Goal: Information Seeking & Learning: Learn about a topic

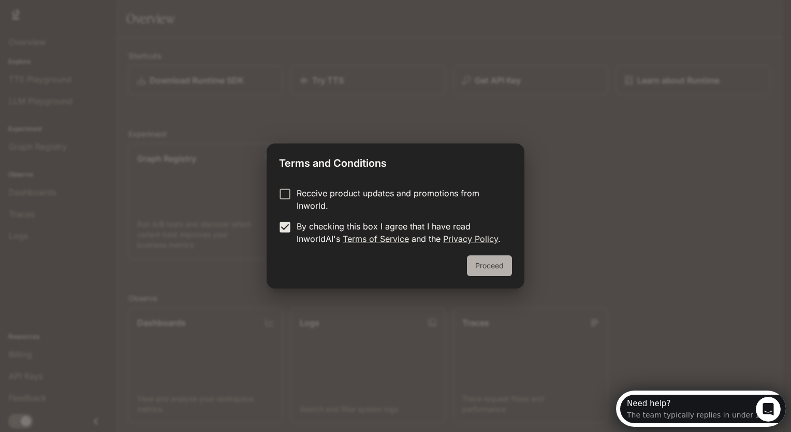
click at [489, 263] on button "Proceed" at bounding box center [489, 265] width 45 height 21
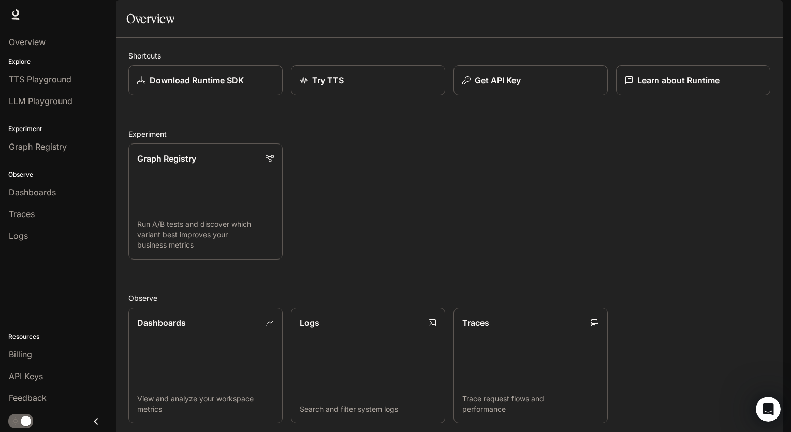
click at [764, 9] on img "button" at bounding box center [768, 14] width 14 height 14
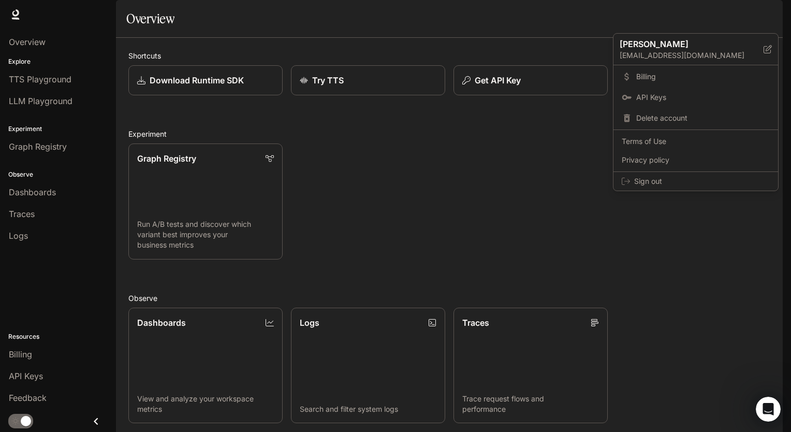
click at [647, 203] on div at bounding box center [395, 216] width 791 height 432
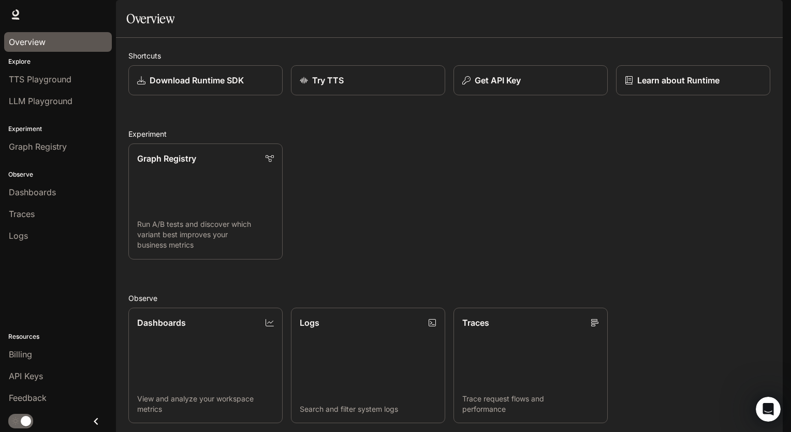
click at [68, 44] on div "Overview" at bounding box center [58, 42] width 98 height 12
click at [14, 17] on icon at bounding box center [15, 14] width 10 height 10
click at [704, 14] on span "Documentation" at bounding box center [720, 14] width 51 height 13
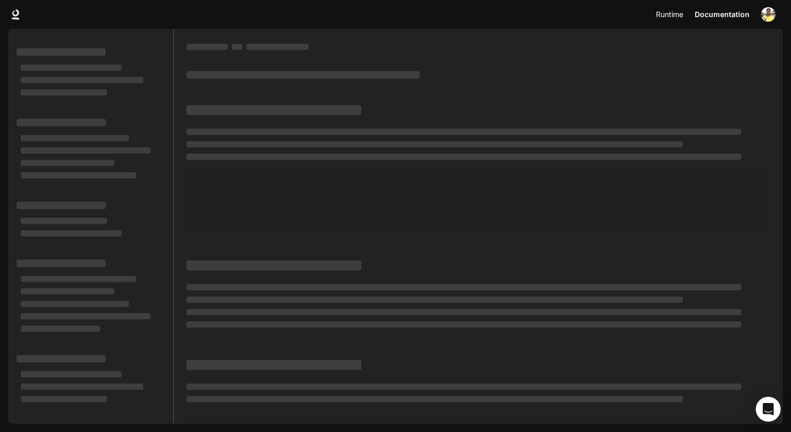
click at [674, 13] on span "Runtime" at bounding box center [669, 14] width 27 height 13
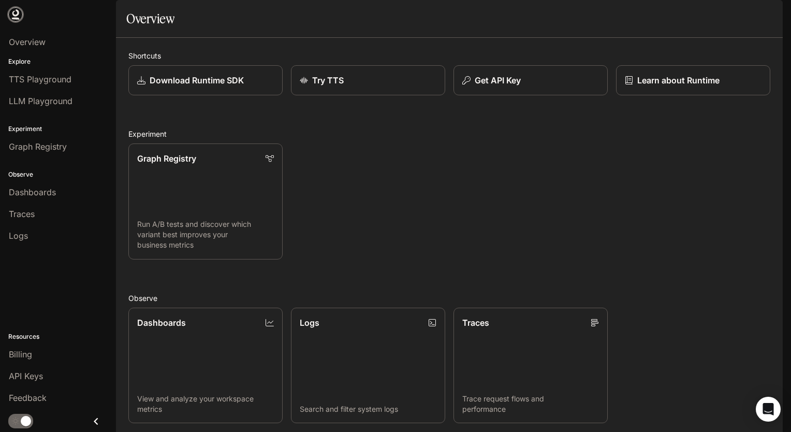
click at [20, 17] on icon at bounding box center [15, 14] width 10 height 10
click at [319, 86] on p "Try TTS" at bounding box center [328, 80] width 32 height 12
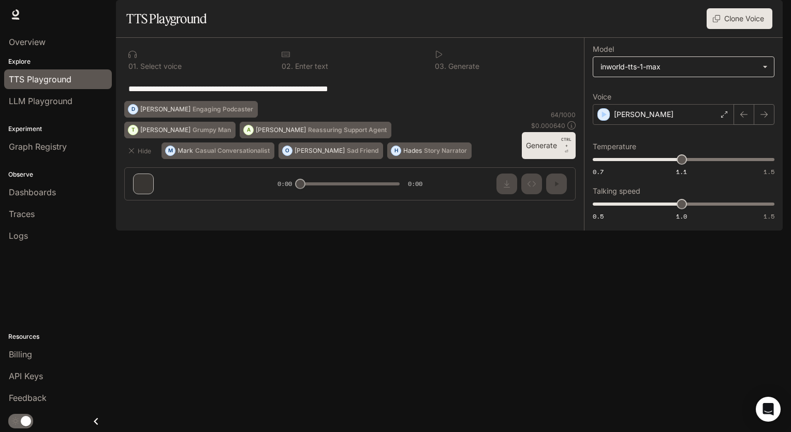
click at [637, 90] on body "**********" at bounding box center [395, 216] width 791 height 432
click at [637, 90] on div at bounding box center [395, 216] width 791 height 432
click at [636, 120] on p "Dennis" at bounding box center [644, 114] width 60 height 10
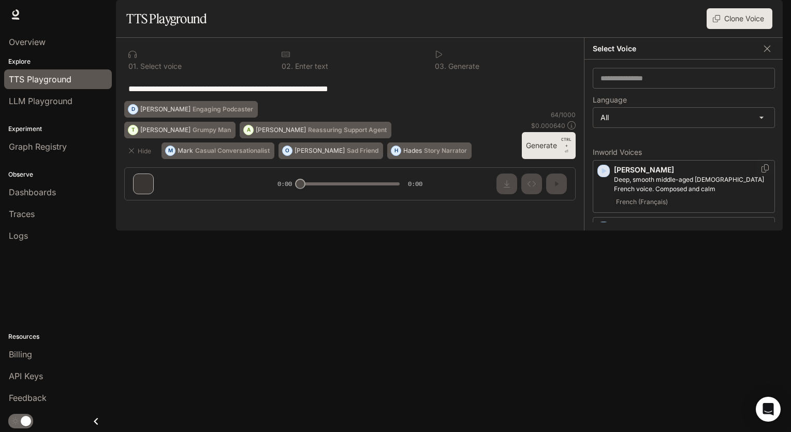
click at [605, 174] on icon "button" at bounding box center [604, 171] width 5 height 6
click at [605, 231] on icon "button" at bounding box center [604, 228] width 5 height 6
click at [603, 174] on icon "button" at bounding box center [603, 169] width 10 height 10
click at [602, 222] on icon "button" at bounding box center [603, 216] width 10 height 10
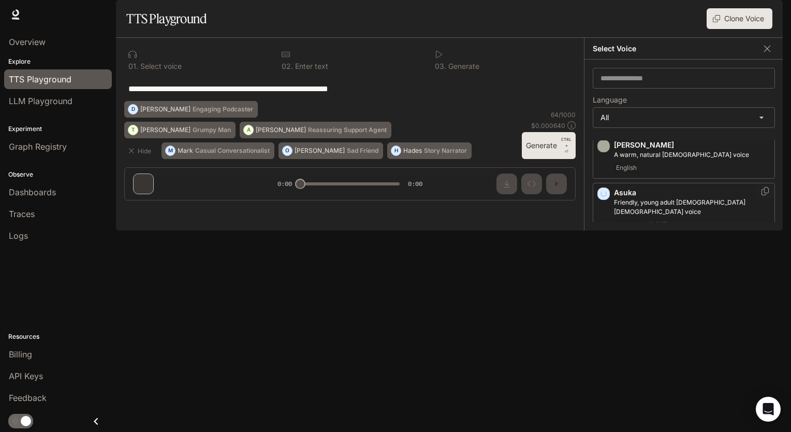
scroll to position [144, 0]
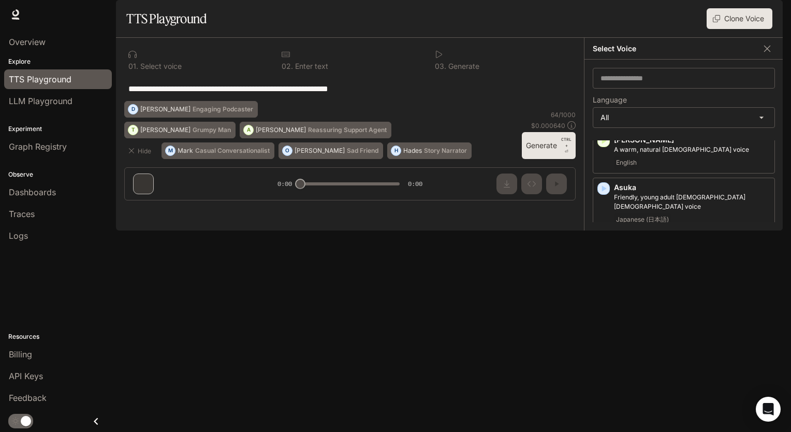
click at [603, 248] on icon "button" at bounding box center [604, 245] width 5 height 6
click at [606, 307] on icon "button" at bounding box center [603, 302] width 10 height 10
click at [602, 355] on icon "button" at bounding box center [603, 350] width 10 height 10
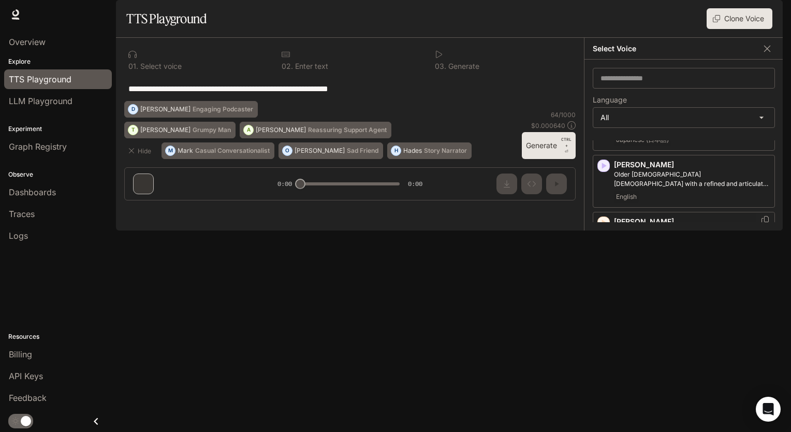
scroll to position [238, 0]
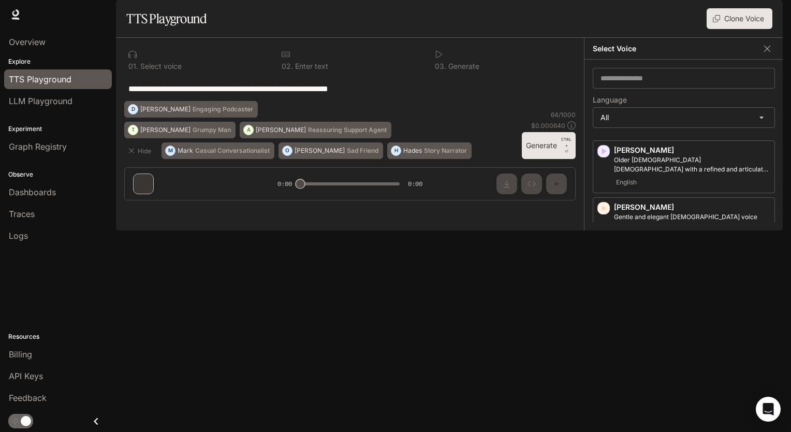
click at [602, 316] on icon "button" at bounding box center [604, 313] width 5 height 6
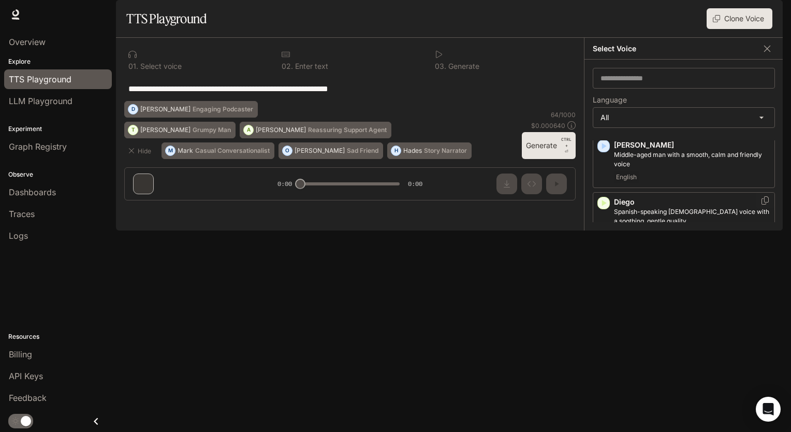
scroll to position [348, 0]
click at [607, 265] on icon "button" at bounding box center [603, 260] width 10 height 10
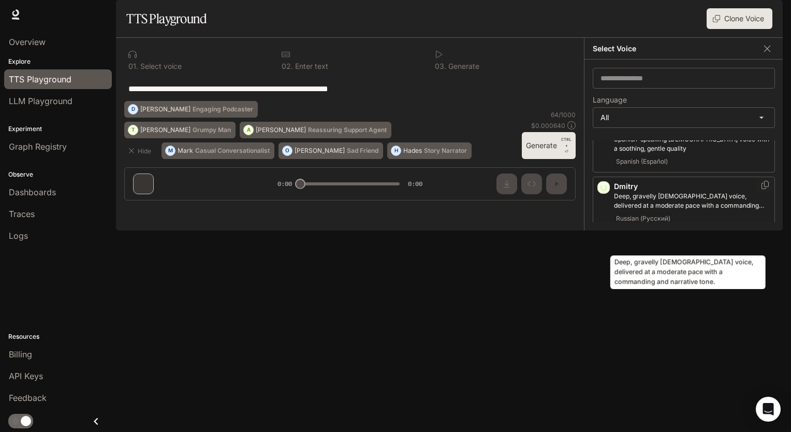
scroll to position [424, 0]
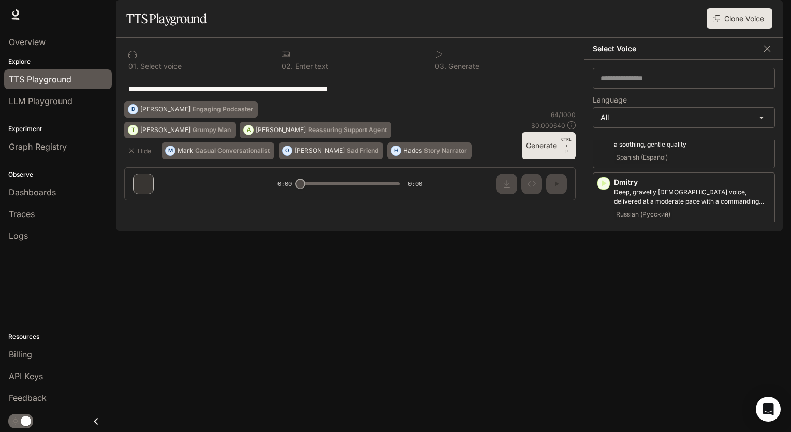
click at [606, 245] on icon "button" at bounding box center [603, 239] width 10 height 10
click at [602, 302] on icon "button" at bounding box center [603, 296] width 10 height 10
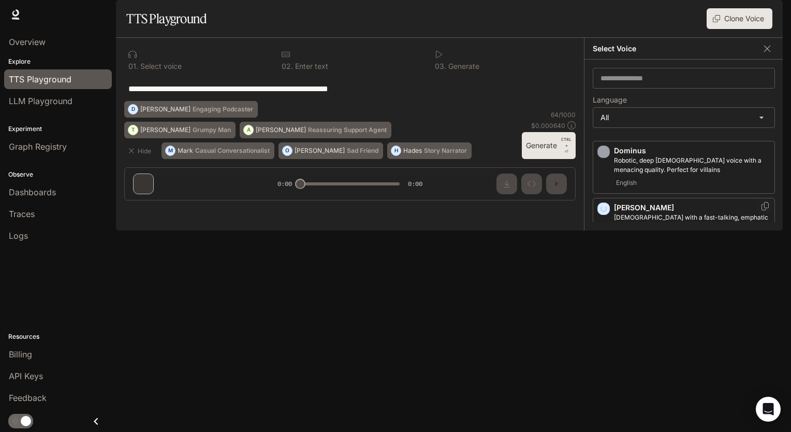
scroll to position [519, 0]
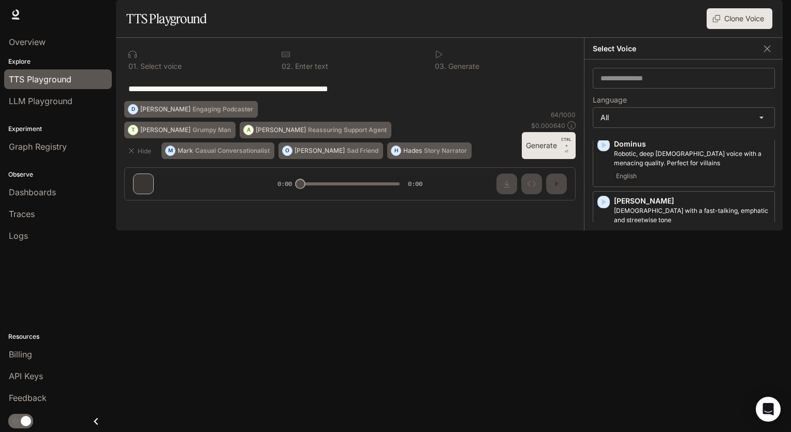
click at [603, 262] on icon "button" at bounding box center [604, 259] width 5 height 6
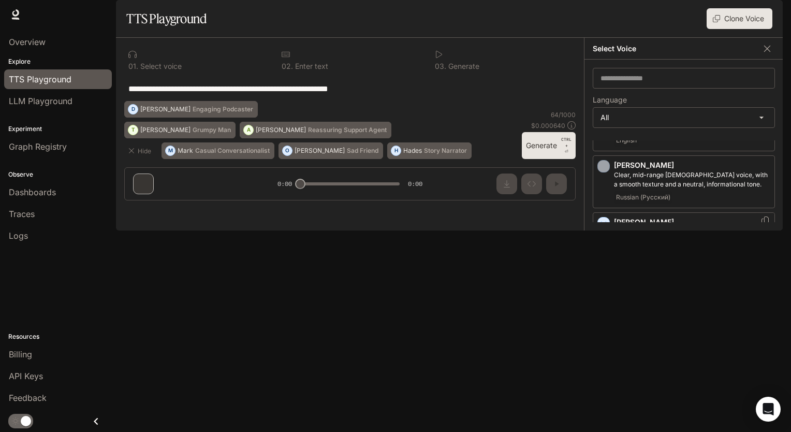
scroll to position [611, 0]
click at [604, 286] on icon "button" at bounding box center [603, 281] width 10 height 10
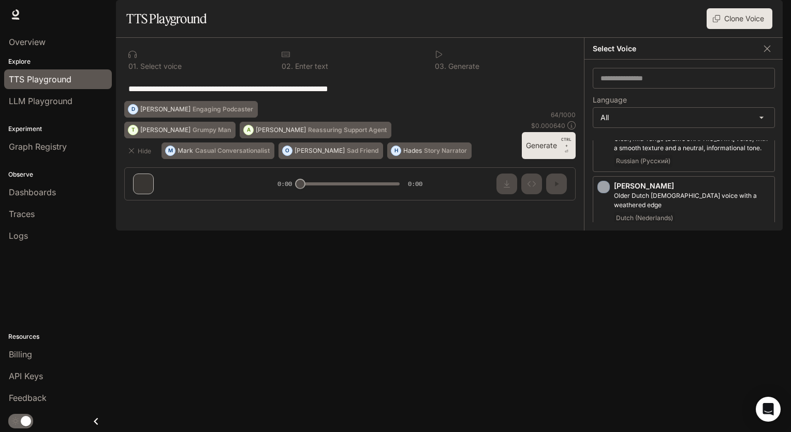
scroll to position [654, 0]
click at [603, 292] on icon "button" at bounding box center [604, 294] width 5 height 6
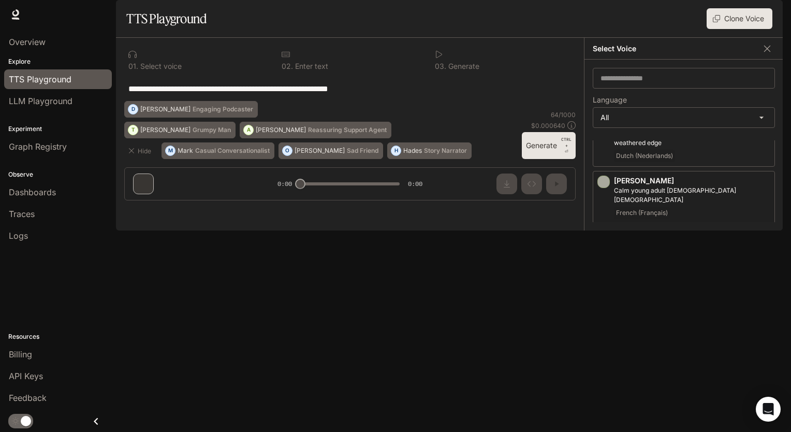
scroll to position [710, 0]
click at [603, 292] on icon "button" at bounding box center [604, 295] width 5 height 6
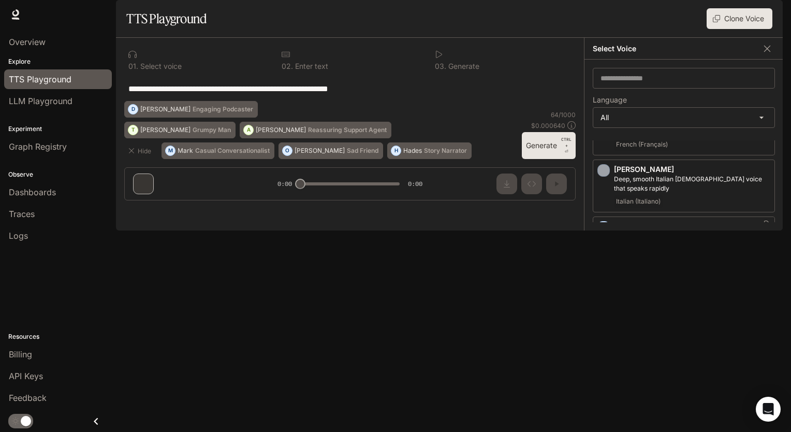
scroll to position [778, 0]
click at [604, 285] on icon "button" at bounding box center [603, 284] width 10 height 10
click at [607, 319] on icon "button" at bounding box center [603, 322] width 10 height 10
click at [603, 311] on icon "button" at bounding box center [603, 310] width 10 height 10
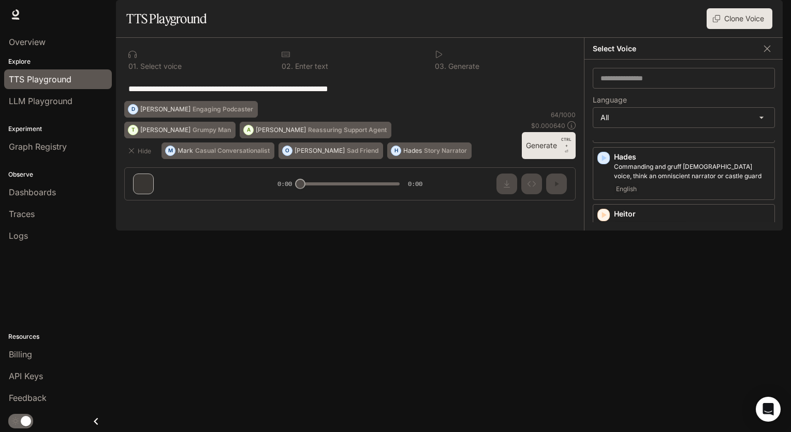
click at [598, 362] on icon "button" at bounding box center [603, 367] width 10 height 10
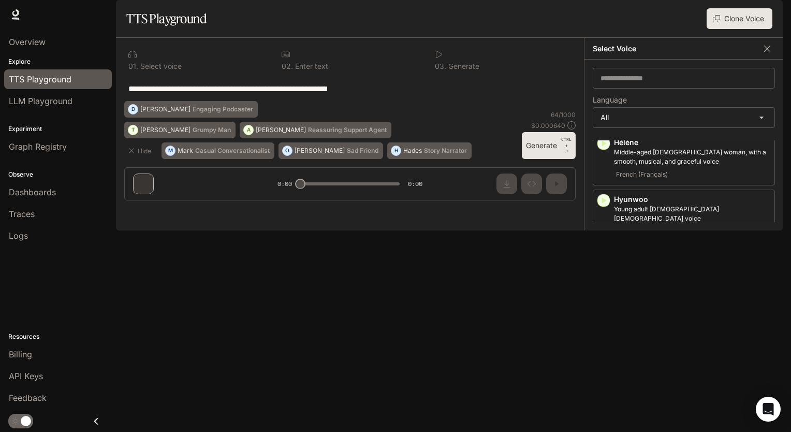
click at [602, 254] on icon "button" at bounding box center [604, 257] width 5 height 6
click at [606, 309] on icon "button" at bounding box center [603, 314] width 10 height 10
click at [605, 366] on icon "button" at bounding box center [603, 371] width 10 height 10
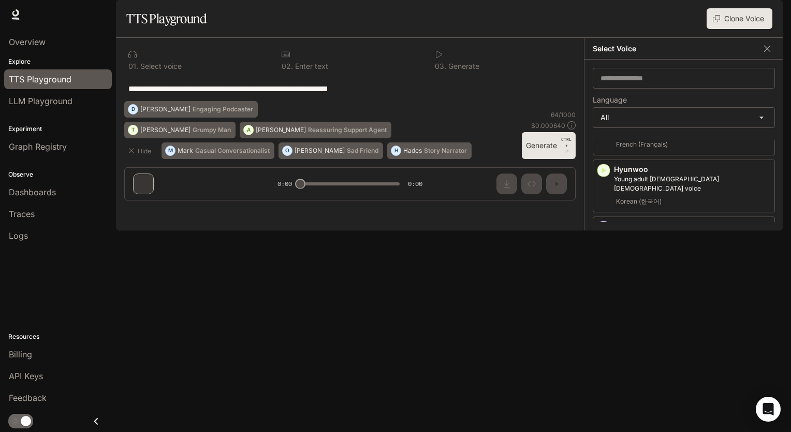
scroll to position [988, 0]
click at [603, 395] on icon "button" at bounding box center [604, 398] width 5 height 6
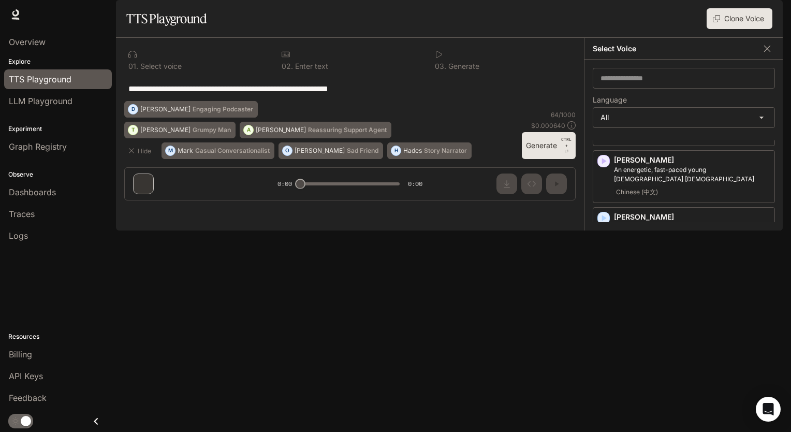
scroll to position [1061, 0]
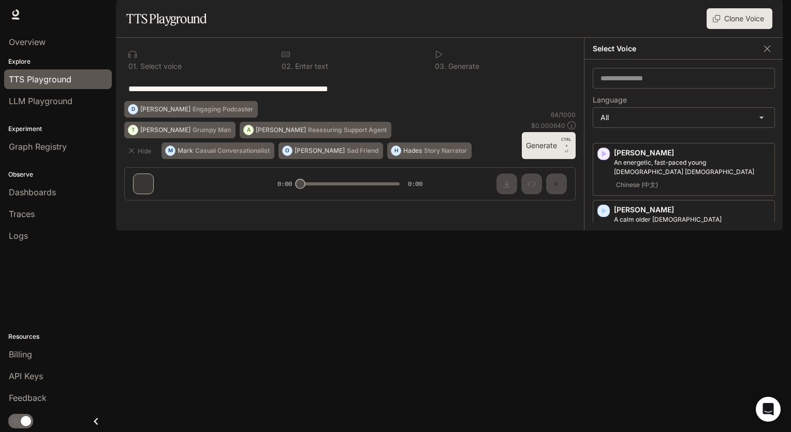
click at [603, 376] on icon "button" at bounding box center [603, 381] width 10 height 10
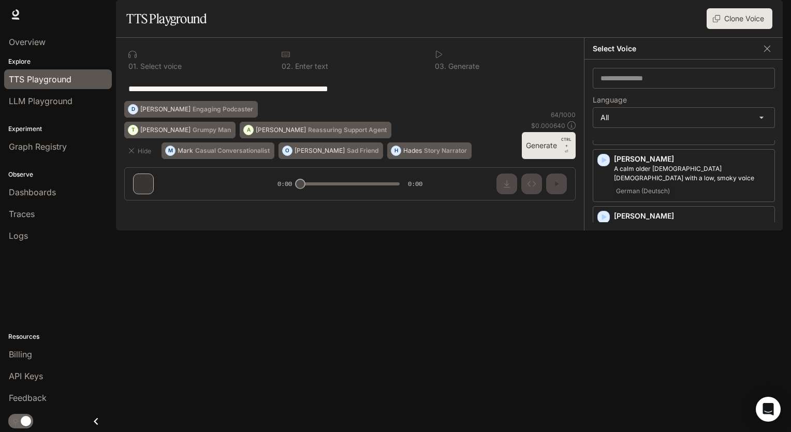
scroll to position [1122, 0]
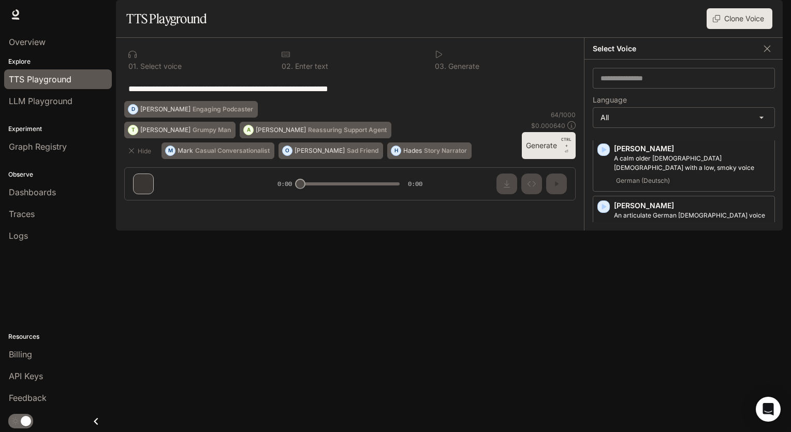
click at [603, 371] on div "button" at bounding box center [603, 376] width 11 height 11
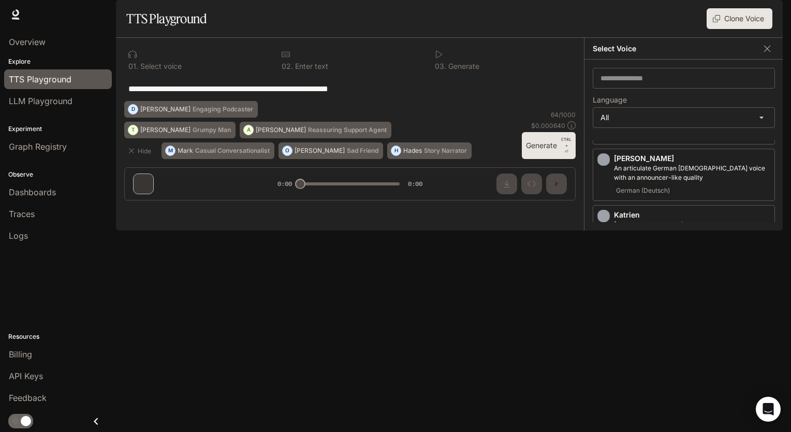
scroll to position [1182, 0]
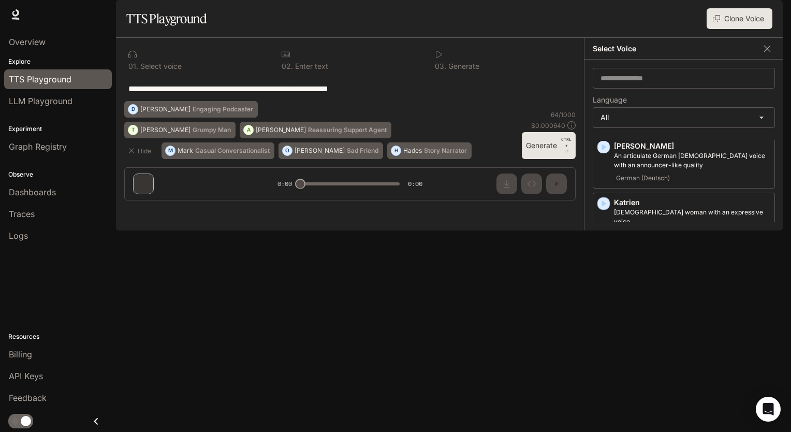
click at [603, 371] on icon "button" at bounding box center [604, 374] width 5 height 6
click at [602, 428] on icon "button" at bounding box center [604, 431] width 5 height 6
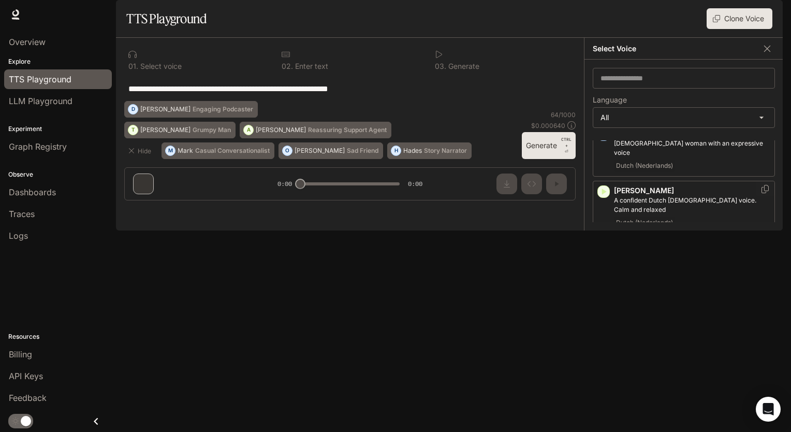
scroll to position [1269, 0]
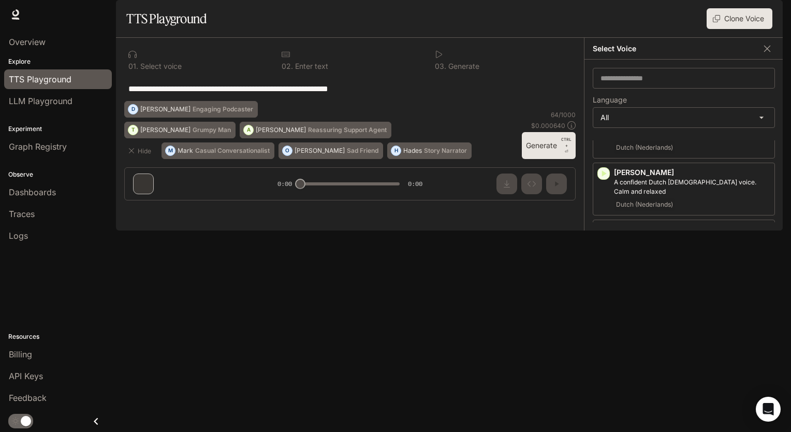
click at [602, 396] on icon "button" at bounding box center [603, 401] width 10 height 10
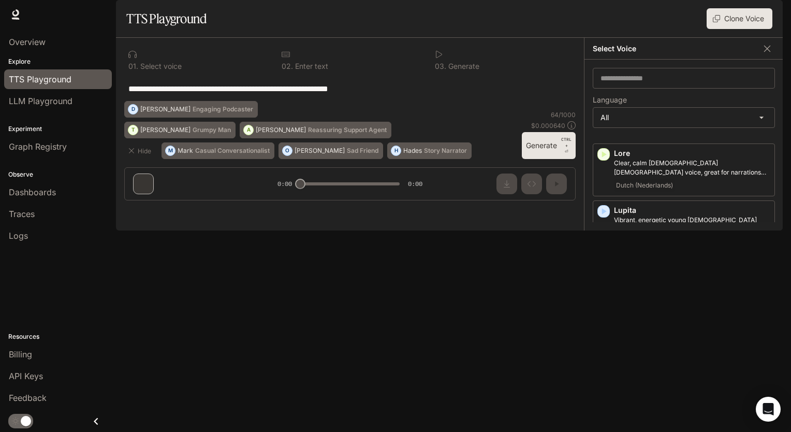
click at [603, 370] on icon "button" at bounding box center [604, 373] width 5 height 6
click at [16, 15] on icon at bounding box center [15, 12] width 7 height 7
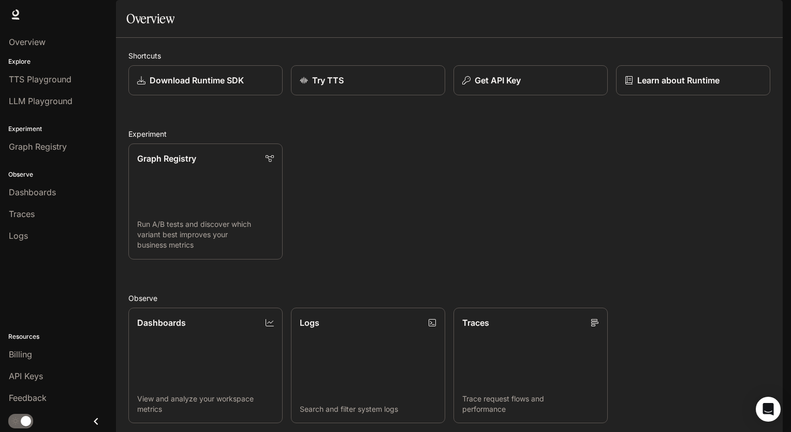
click at [331, 197] on div "Graph Registry Run A/B tests and discover which variant best improves your busi…" at bounding box center [445, 197] width 650 height 124
click at [347, 306] on link "Logs Search and filter system logs" at bounding box center [368, 364] width 156 height 117
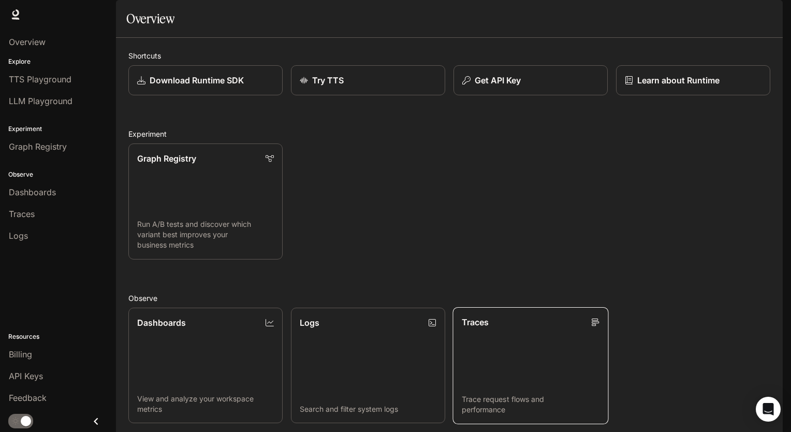
click at [481, 362] on link "Traces Trace request flows and performance" at bounding box center [531, 364] width 156 height 117
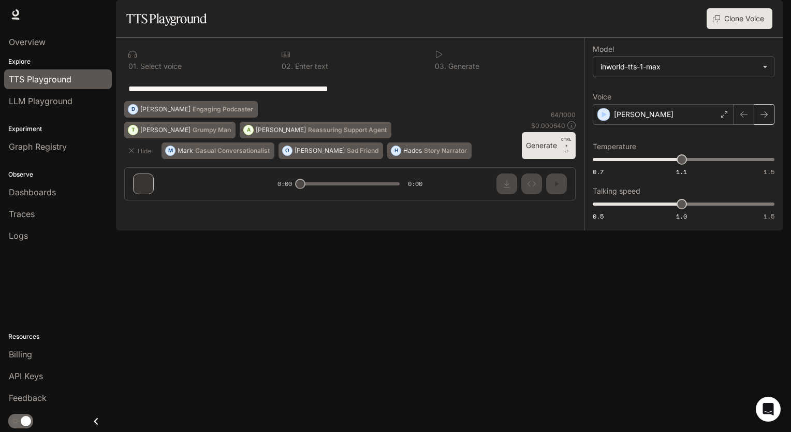
click at [765, 125] on button "button" at bounding box center [764, 114] width 21 height 21
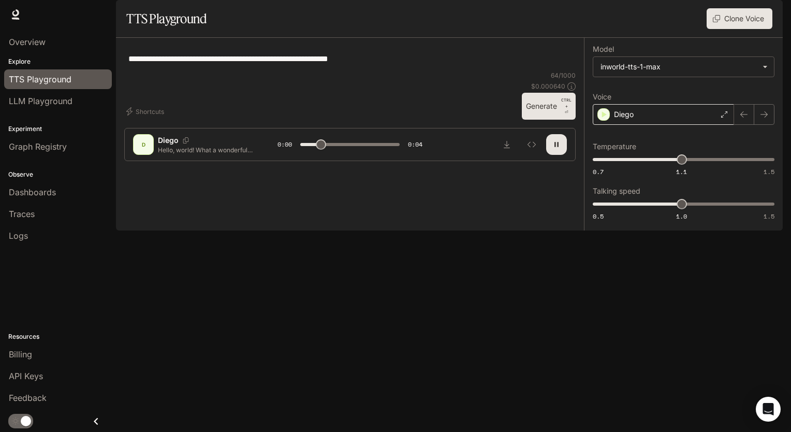
click at [658, 125] on div "Diego" at bounding box center [663, 114] width 141 height 21
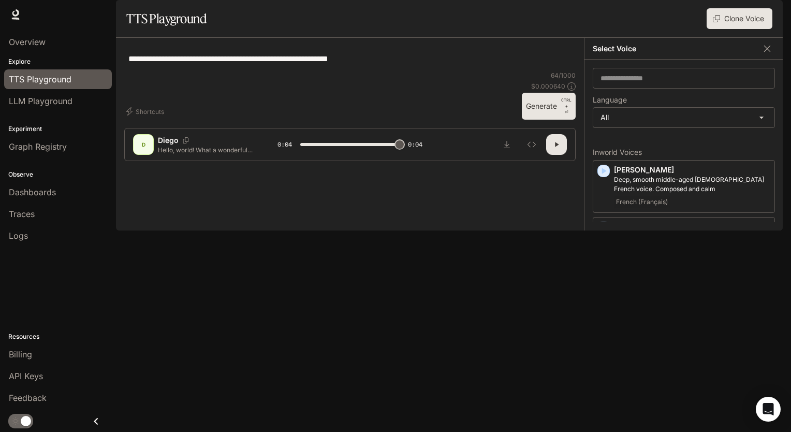
type input "*"
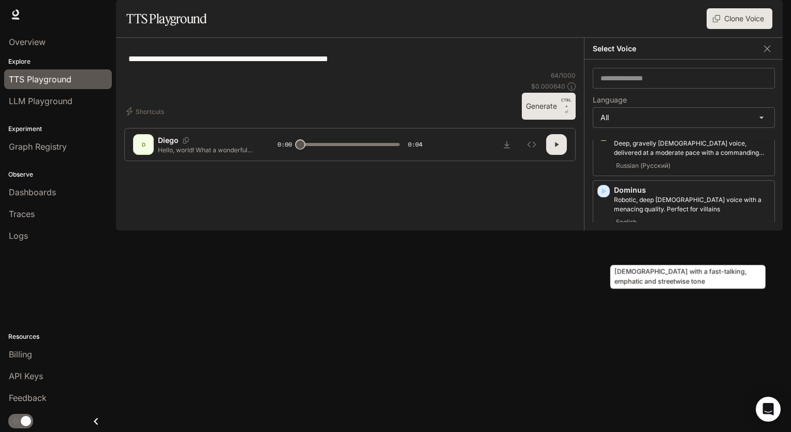
scroll to position [509, 0]
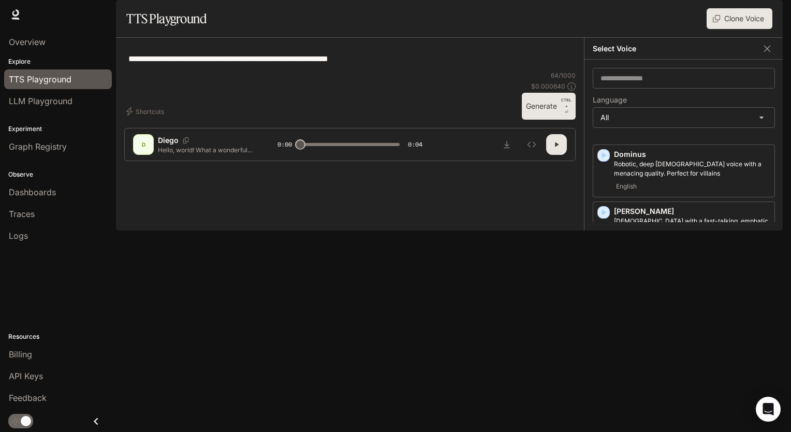
click at [605, 274] on icon "button" at bounding box center [603, 269] width 10 height 10
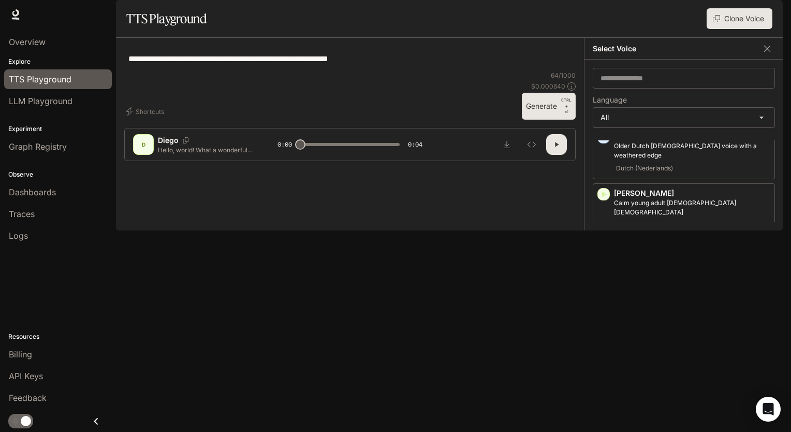
scroll to position [698, 0]
click at [654, 245] on p "Gianni" at bounding box center [692, 250] width 156 height 10
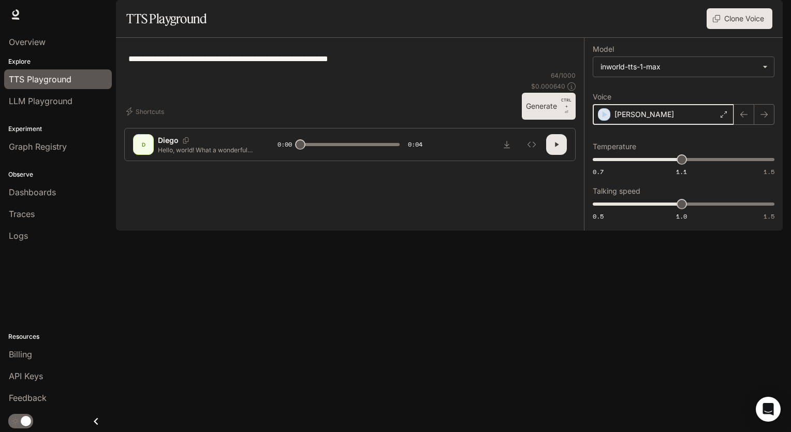
click at [603, 117] on icon "button" at bounding box center [604, 114] width 5 height 6
click at [694, 125] on div "Gianni" at bounding box center [663, 114] width 141 height 21
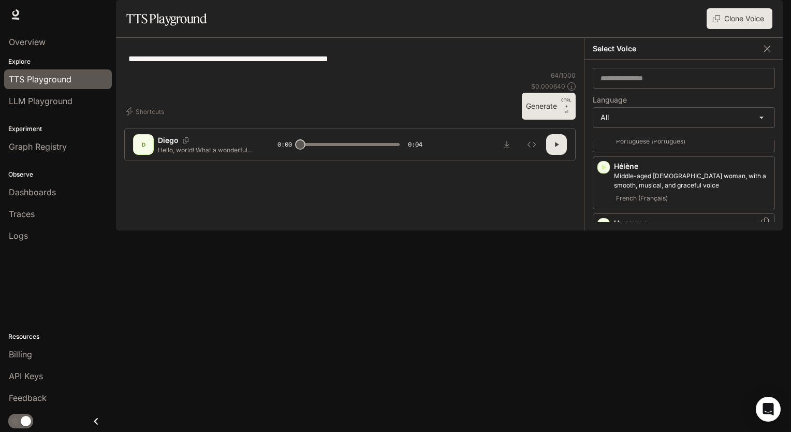
scroll to position [935, 0]
click at [635, 274] on p "Jing" at bounding box center [692, 279] width 156 height 10
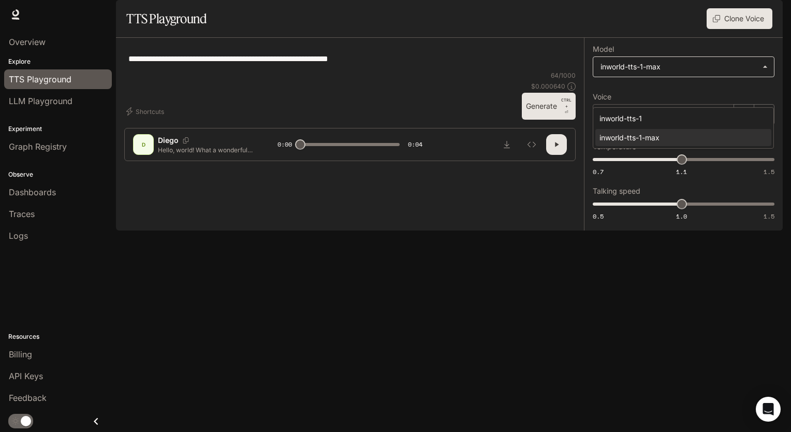
click at [684, 101] on body "**********" at bounding box center [395, 216] width 791 height 432
click at [684, 101] on div at bounding box center [395, 216] width 791 height 432
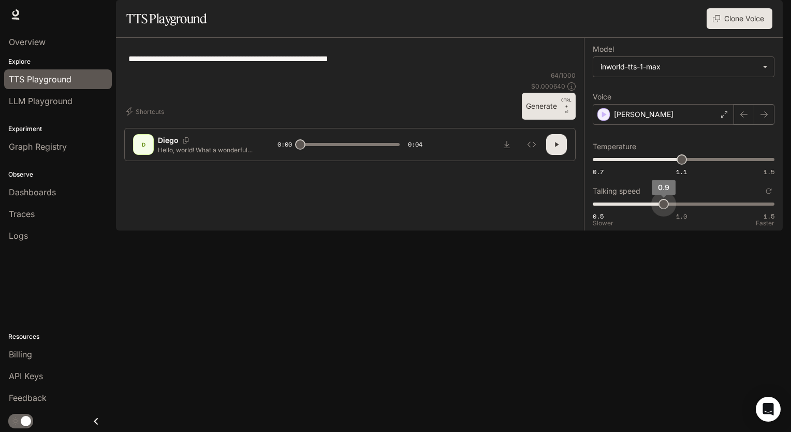
drag, startPoint x: 683, startPoint y: 239, endPoint x: 661, endPoint y: 229, distance: 24.5
click at [661, 209] on span "0.9" at bounding box center [663, 204] width 10 height 10
type input "***"
drag, startPoint x: 661, startPoint y: 229, endPoint x: 647, endPoint y: 227, distance: 13.5
click at [647, 209] on span "0.8" at bounding box center [646, 204] width 10 height 10
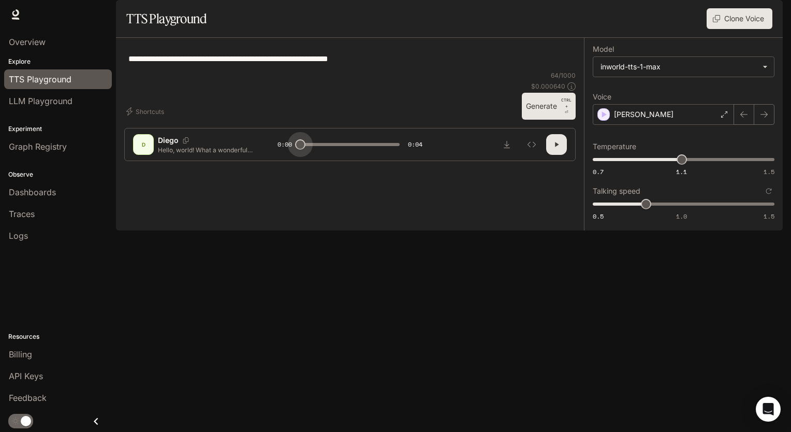
click at [295, 150] on span at bounding box center [300, 144] width 10 height 10
click at [141, 153] on div "D" at bounding box center [143, 144] width 17 height 17
click at [398, 65] on textarea "**********" at bounding box center [349, 59] width 443 height 12
drag, startPoint x: 398, startPoint y: 90, endPoint x: 104, endPoint y: 77, distance: 294.3
click at [116, 77] on main "**********" at bounding box center [449, 115] width 667 height 230
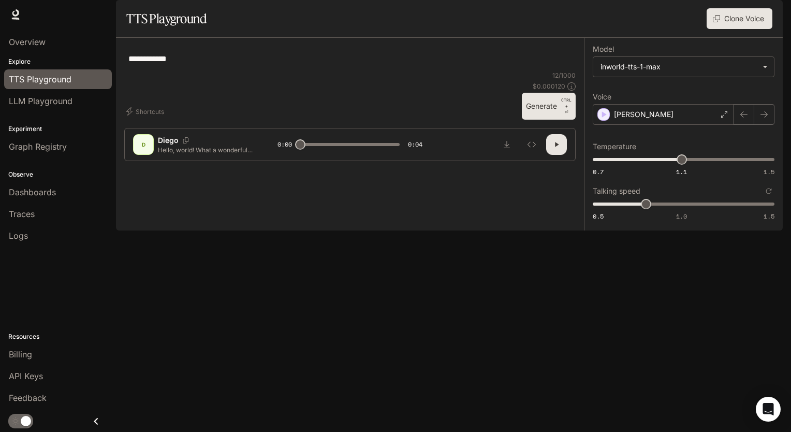
type textarea "**********"
click at [607, 120] on icon "button" at bounding box center [604, 114] width 10 height 10
click at [553, 155] on button "button" at bounding box center [556, 144] width 21 height 21
click at [553, 120] on button "Generate CTRL + ⏎" at bounding box center [549, 106] width 54 height 27
type input "*"
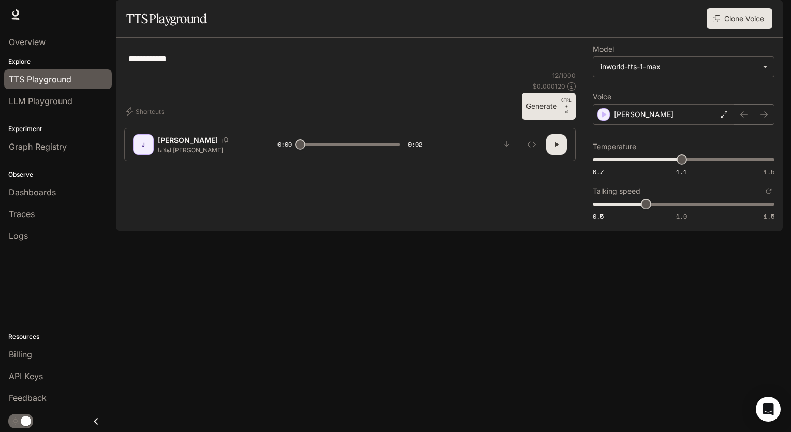
click at [230, 65] on textarea "**********" at bounding box center [349, 59] width 443 height 12
type textarea "**********"
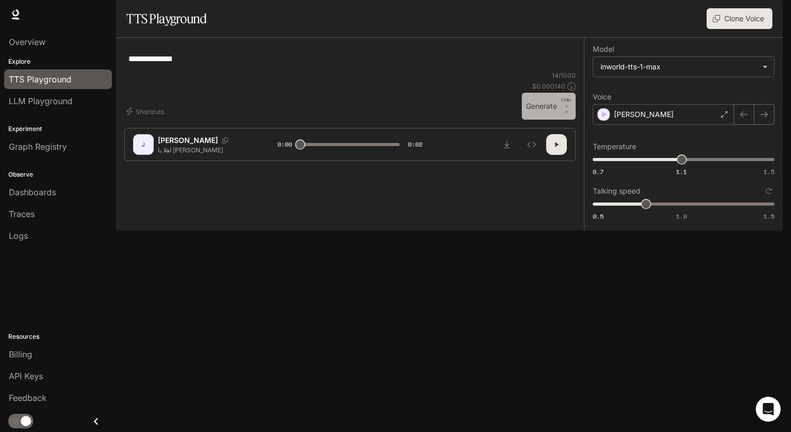
click at [536, 120] on button "Generate CTRL + ⏎" at bounding box center [549, 106] width 54 height 27
type input "*"
type input "***"
click at [665, 212] on span "0.5 1.0 1.5 0.9" at bounding box center [682, 204] width 178 height 16
type input "****"
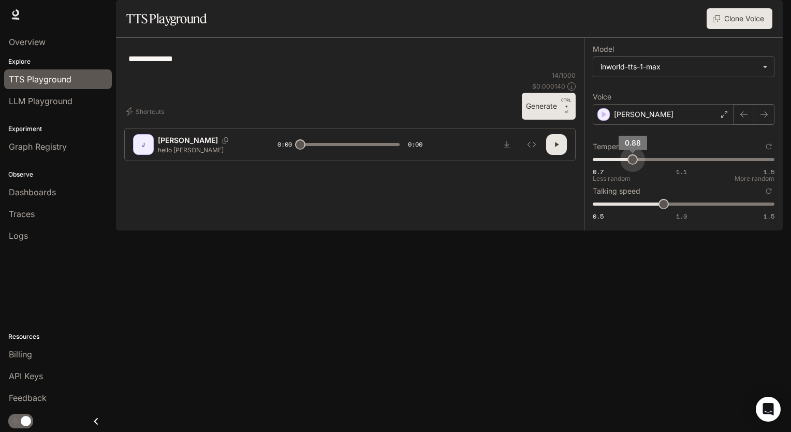
drag, startPoint x: 680, startPoint y: 189, endPoint x: 633, endPoint y: 188, distance: 46.6
click at [633, 165] on span "0.88" at bounding box center [632, 159] width 10 height 10
click at [552, 120] on button "Generate CTRL + ⏎" at bounding box center [549, 106] width 54 height 27
type input "*"
type input "****"
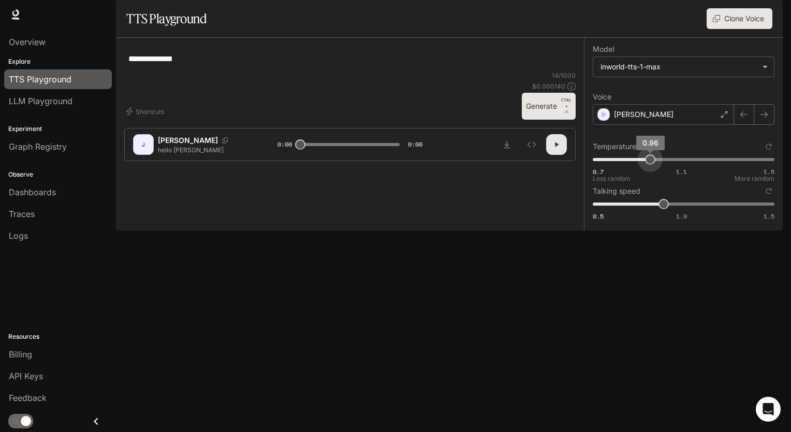
click at [650, 167] on span "0.7 1.1 1.5 0.96" at bounding box center [682, 160] width 178 height 16
click at [334, 71] on div "**********" at bounding box center [349, 58] width 451 height 25
click at [302, 65] on textarea "**********" at bounding box center [349, 59] width 443 height 12
type textarea "**********"
click at [546, 120] on button "Generate CTRL + ⏎" at bounding box center [549, 106] width 54 height 27
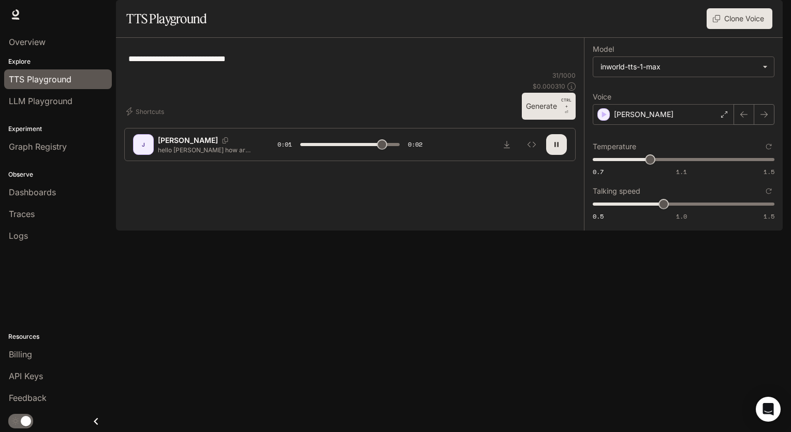
type input "*"
click at [75, 111] on div "Explore TTS Playground LLM Playground" at bounding box center [58, 84] width 116 height 59
click at [70, 103] on span "LLM Playground" at bounding box center [41, 101] width 64 height 12
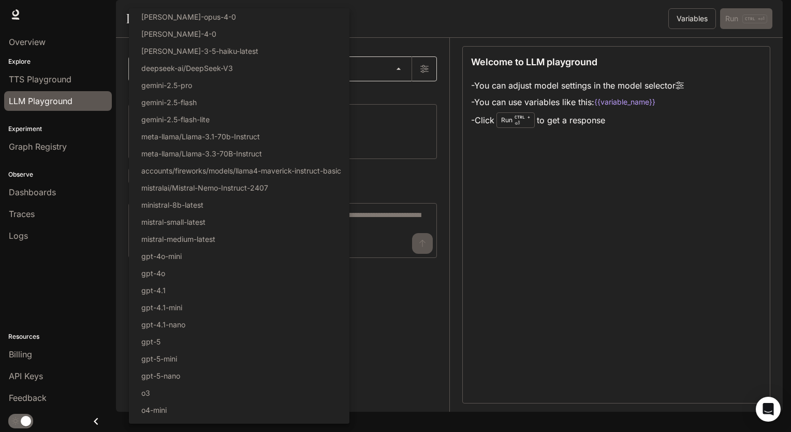
click at [398, 103] on body "Skip to main content Runtime Runtime Documentation Documentation Portal Overvie…" at bounding box center [395, 216] width 791 height 432
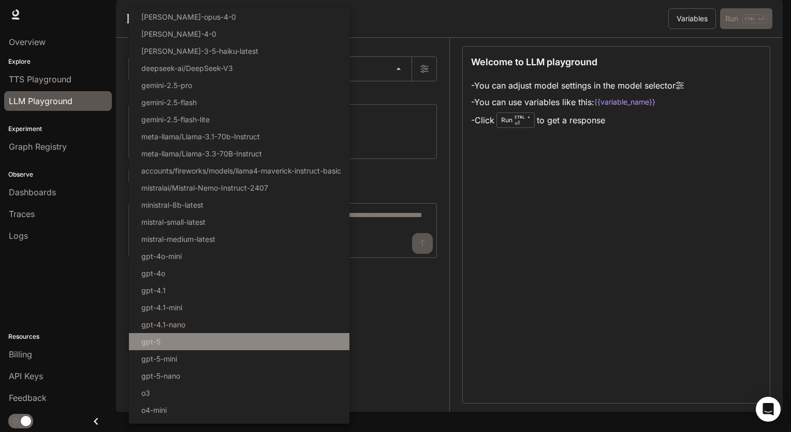
click at [183, 341] on li "gpt-5" at bounding box center [239, 341] width 220 height 17
type input "*****"
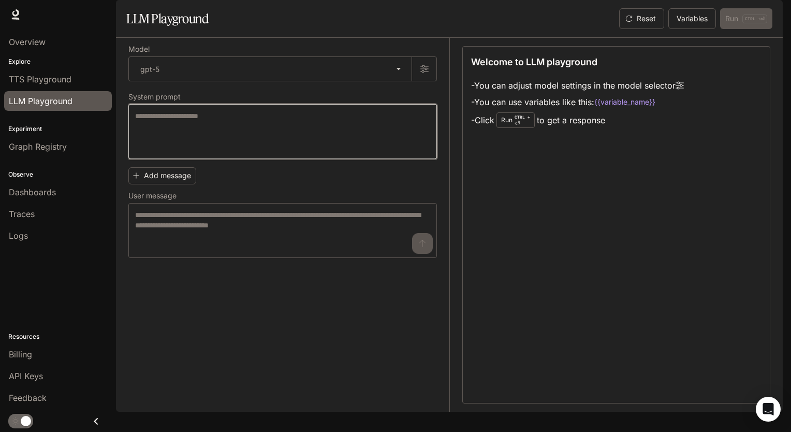
click at [367, 146] on textarea at bounding box center [282, 131] width 295 height 41
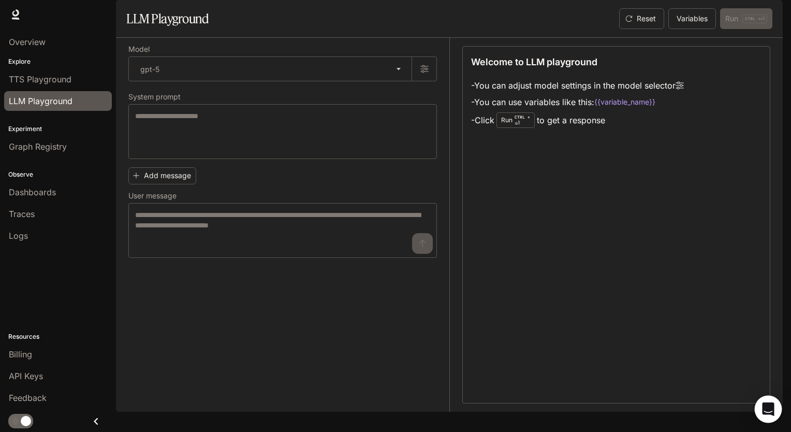
click at [768, 406] on icon "Open Intercom Messenger" at bounding box center [768, 408] width 12 height 13
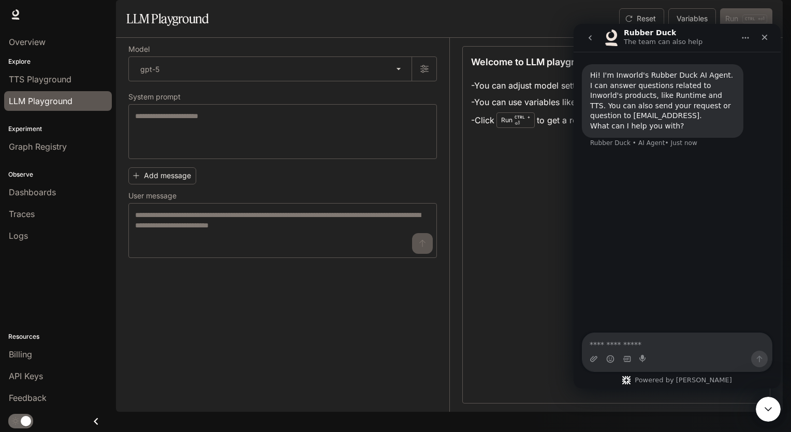
click at [637, 342] on textarea "Ask a question…" at bounding box center [676, 342] width 189 height 18
type textarea "*"
type textarea "**********"
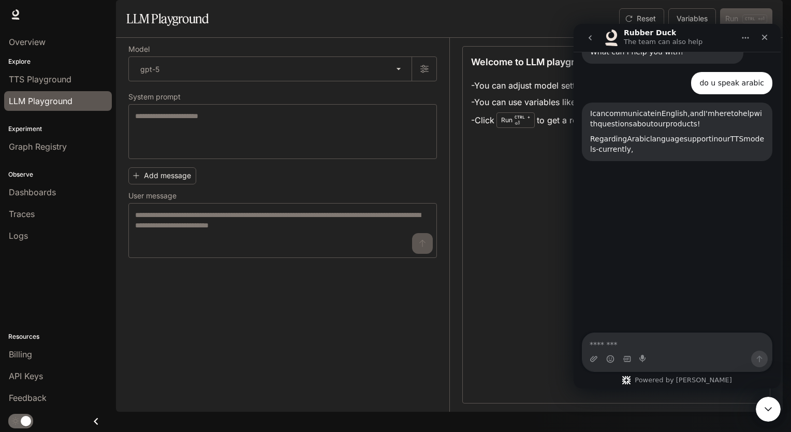
scroll to position [96, 0]
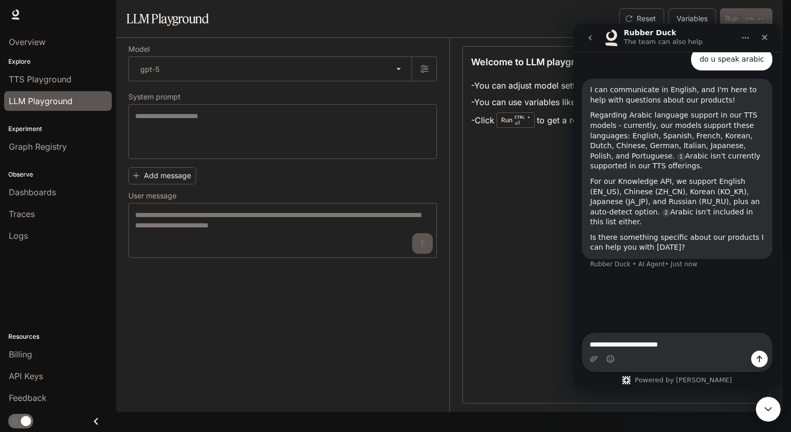
type textarea "**********"
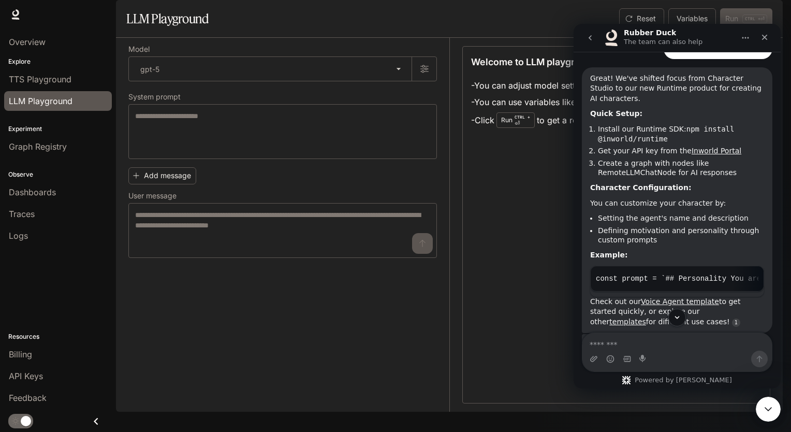
scroll to position [358, 0]
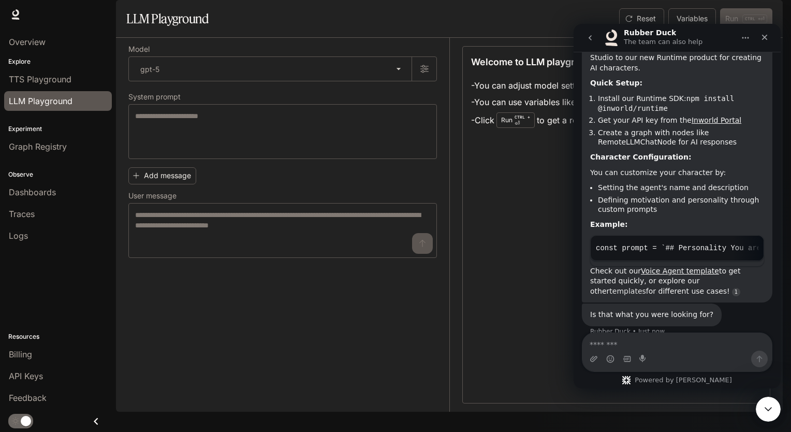
click at [646, 287] on link "templates" at bounding box center [627, 291] width 37 height 8
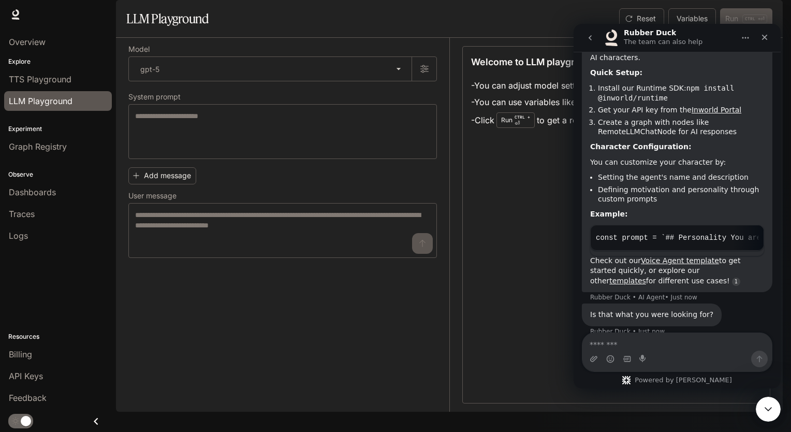
click at [778, 43] on nav "Rubber Duck The team can also help" at bounding box center [676, 38] width 207 height 28
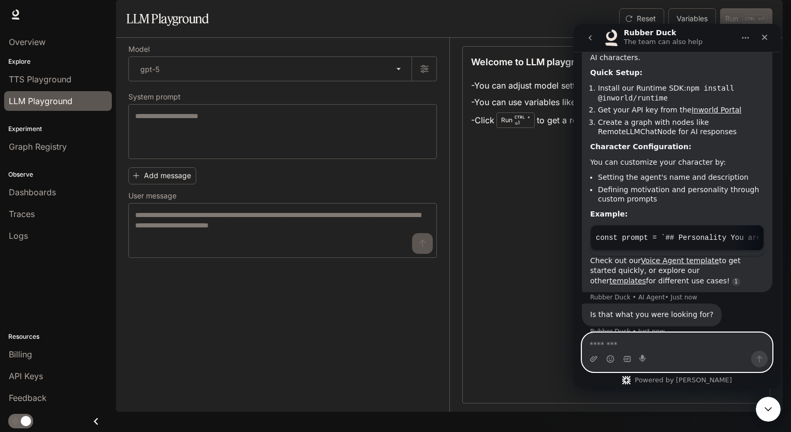
click at [633, 347] on textarea "Message…" at bounding box center [676, 342] width 189 height 18
type textarea "**********"
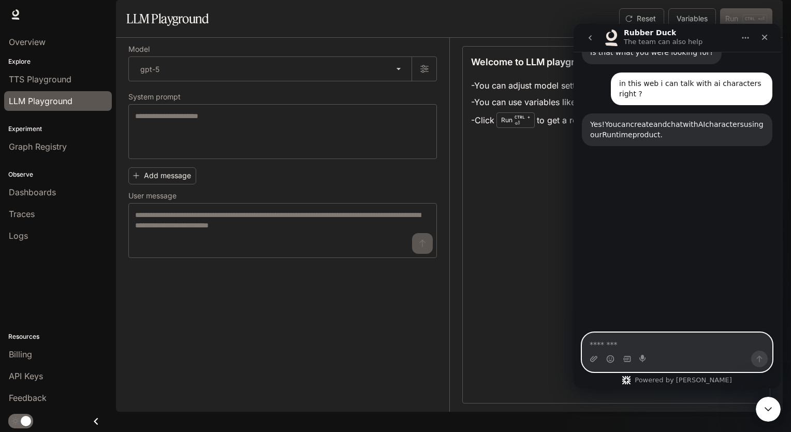
scroll to position [638, 0]
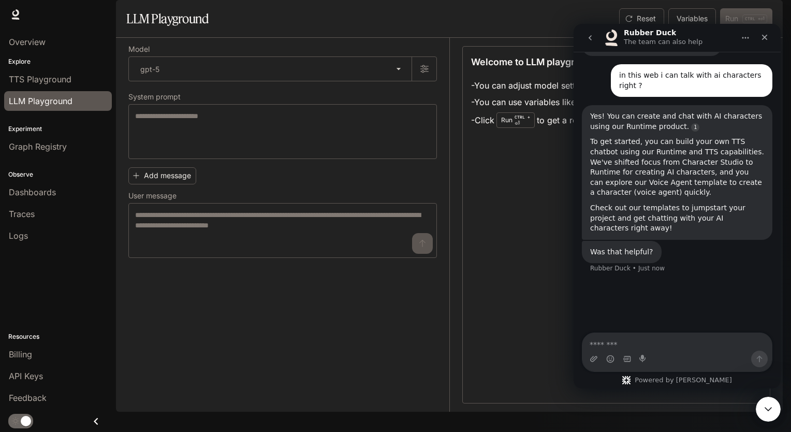
click at [537, 315] on div "Welcome to LLM playground - You can adjust model settings in the model selector…" at bounding box center [616, 224] width 308 height 357
click at [764, 407] on icon "Close Intercom Messenger" at bounding box center [766, 407] width 12 height 12
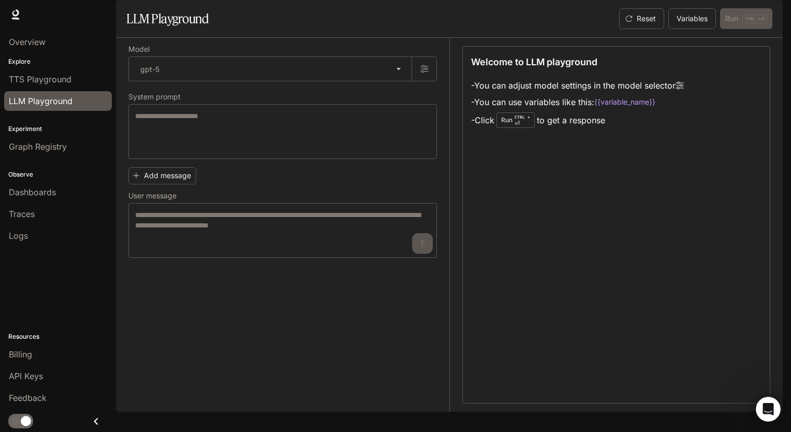
scroll to position [544, 0]
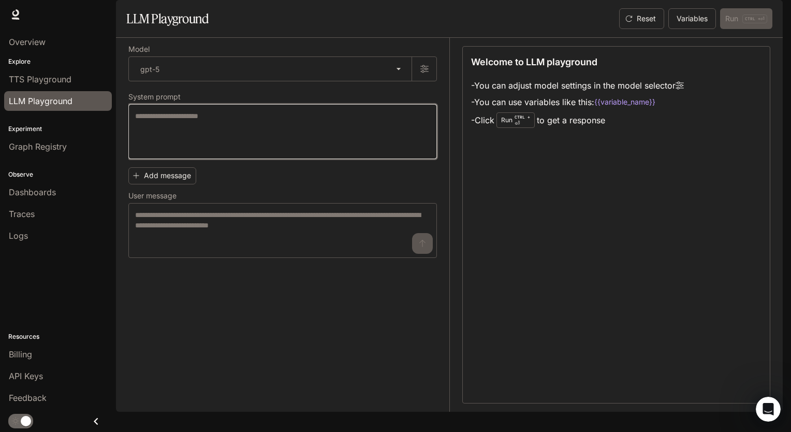
click at [249, 152] on textarea at bounding box center [282, 131] width 295 height 41
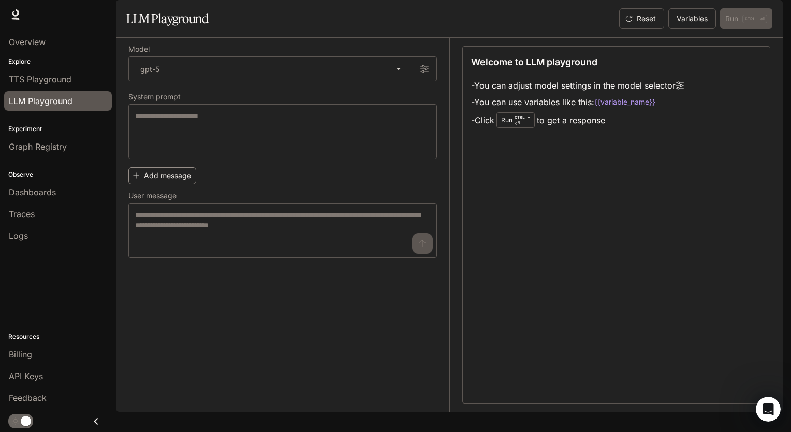
click at [149, 184] on button "Add message" at bounding box center [162, 175] width 68 height 17
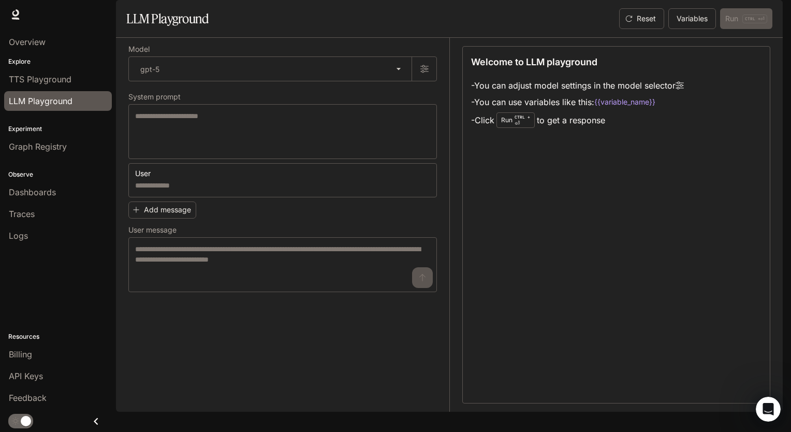
click at [336, 237] on label "User message" at bounding box center [282, 232] width 308 height 10
click at [68, 82] on span "TTS Playground" at bounding box center [40, 79] width 63 height 12
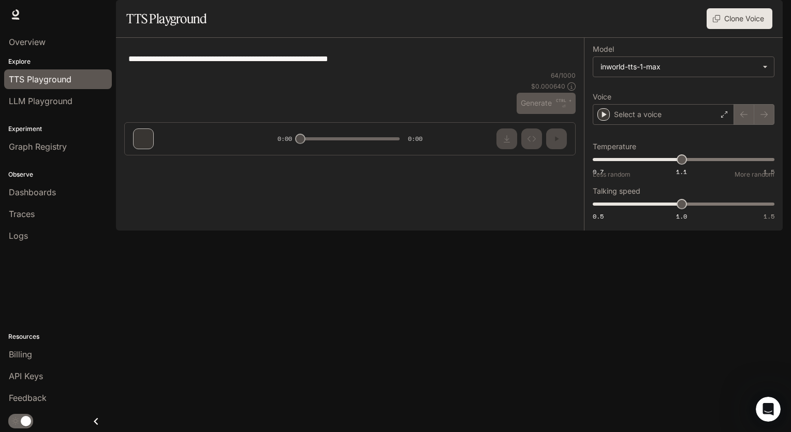
type textarea "**********"
type input "****"
type input "***"
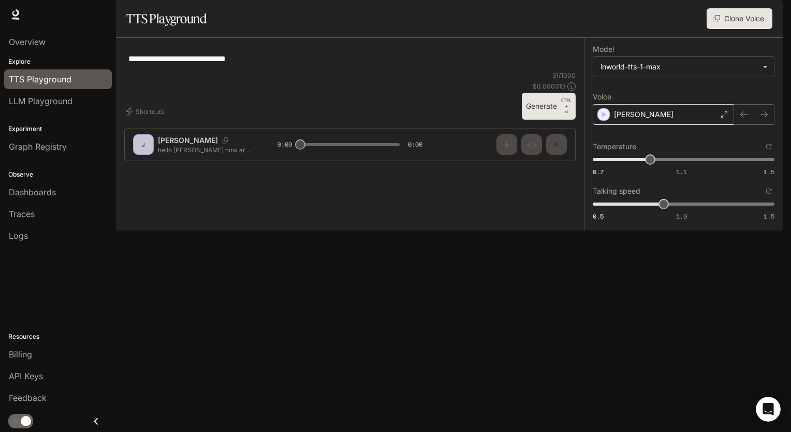
click at [688, 125] on div "Jing" at bounding box center [663, 114] width 141 height 21
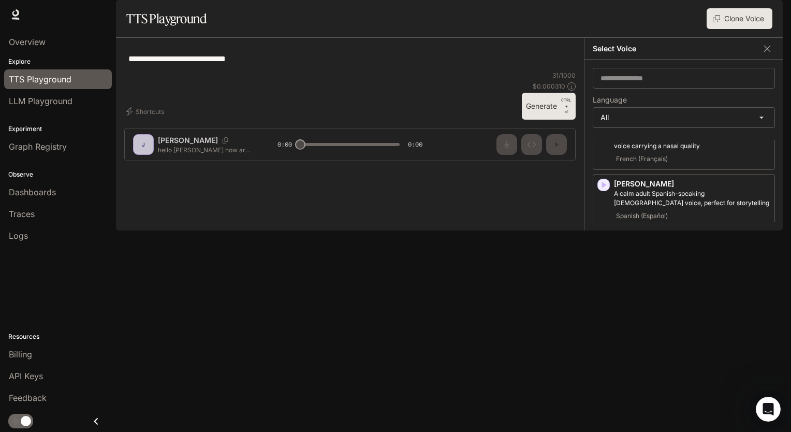
scroll to position [2395, 0]
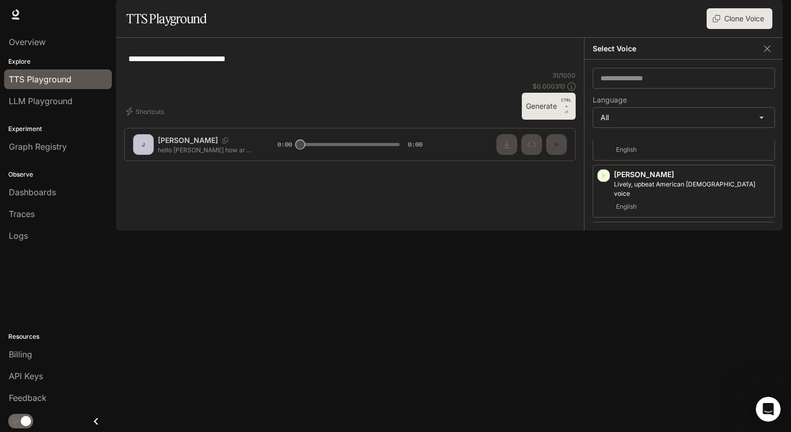
click at [600, 398] on icon "button" at bounding box center [603, 403] width 10 height 10
click at [605, 341] on icon "button" at bounding box center [603, 346] width 10 height 10
click at [628, 340] on p "Xiaoyin" at bounding box center [692, 345] width 156 height 10
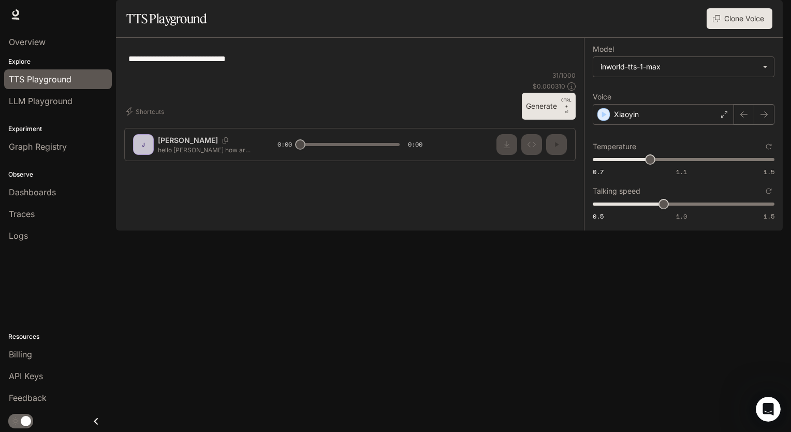
click at [553, 120] on button "Generate CTRL + ⏎" at bounding box center [549, 106] width 54 height 27
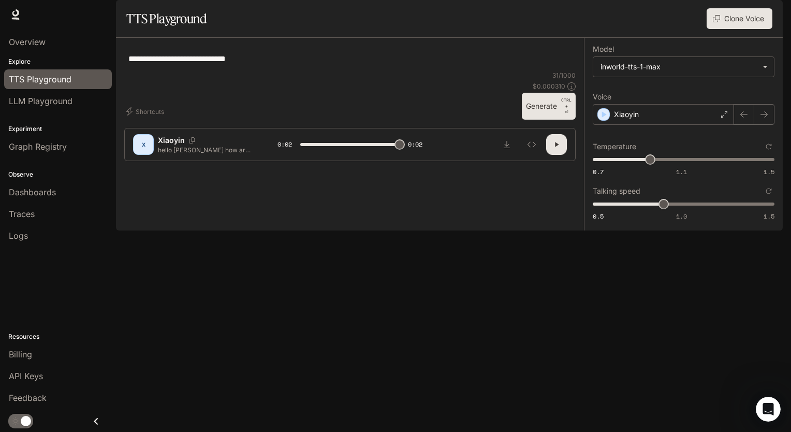
type input "*"
type input "****"
click at [669, 167] on span "0.7 1.1 1.5 0.96" at bounding box center [682, 160] width 178 height 16
click at [550, 120] on button "Generate CTRL + ⏎" at bounding box center [549, 106] width 54 height 27
type input "*"
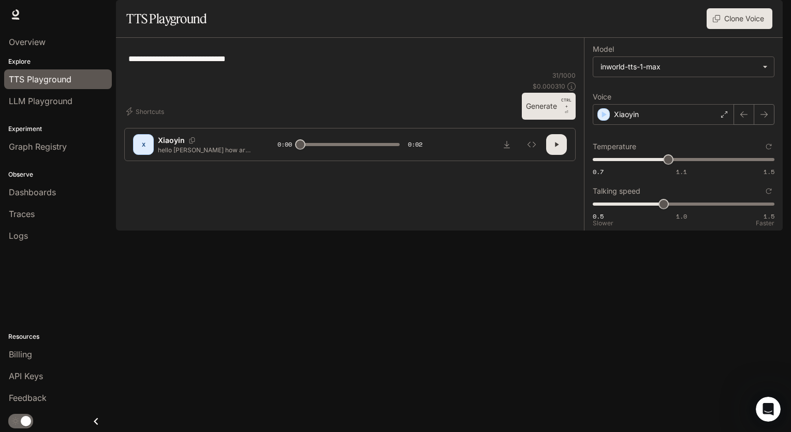
click at [685, 212] on span "0.5 1.0 1.5 0.9" at bounding box center [682, 204] width 178 height 16
type input "*"
click at [558, 120] on button "Generate CTRL + ⏎" at bounding box center [549, 106] width 54 height 27
type input "*"
click at [667, 212] on span "0.5 1.0 1.5 1" at bounding box center [682, 204] width 178 height 16
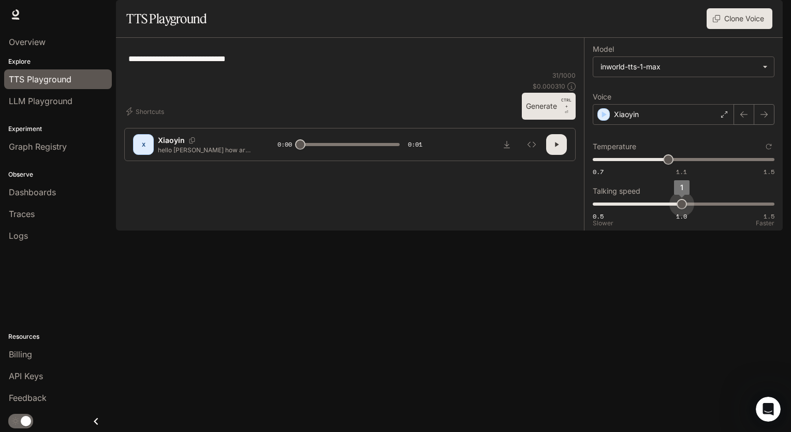
type input "***"
drag, startPoint x: 668, startPoint y: 237, endPoint x: 661, endPoint y: 237, distance: 6.7
click at [661, 209] on span "0.9" at bounding box center [663, 204] width 10 height 10
click at [763, 95] on body "**********" at bounding box center [395, 216] width 791 height 432
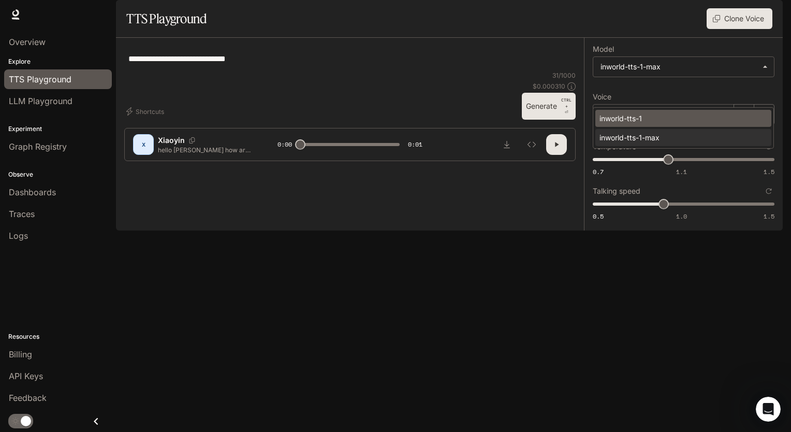
click at [675, 124] on li "inworld-tts-1" at bounding box center [683, 118] width 176 height 17
type input "**********"
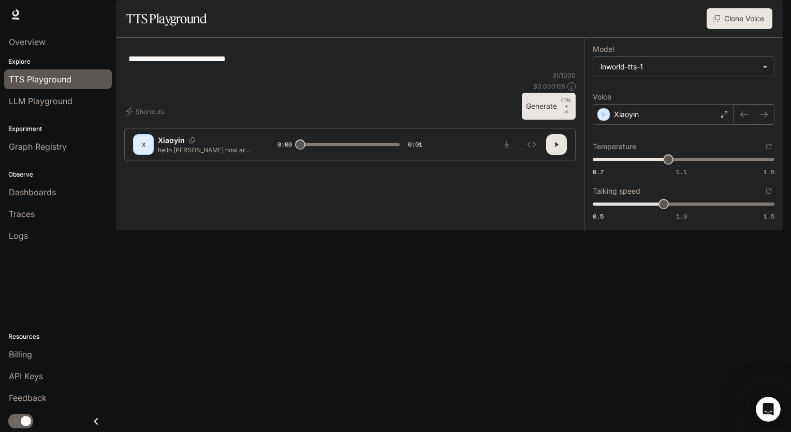
click at [551, 120] on button "Generate CTRL + ⏎" at bounding box center [549, 106] width 54 height 27
click at [687, 100] on body "**********" at bounding box center [395, 216] width 791 height 432
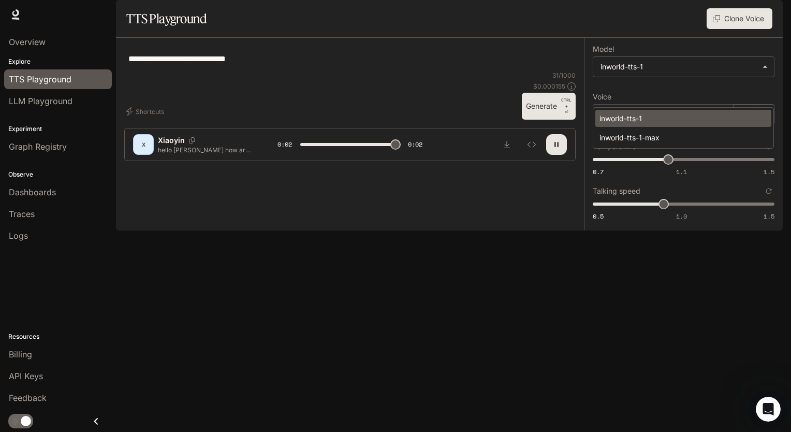
type input "*"
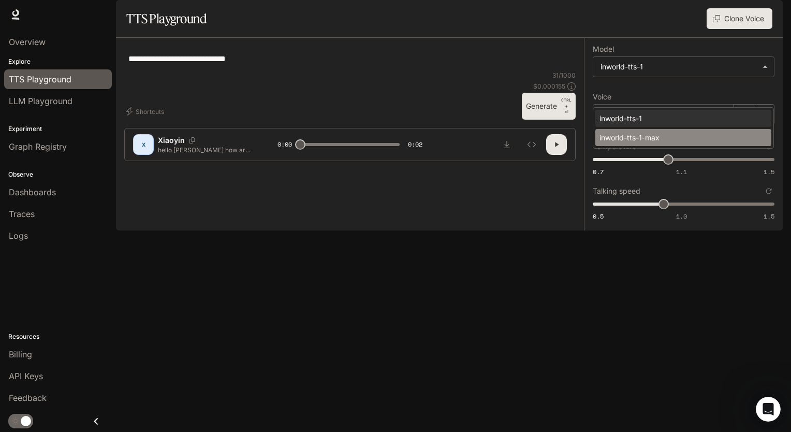
click at [662, 142] on div "inworld-tts-1-max" at bounding box center [681, 137] width 164 height 11
type input "**********"
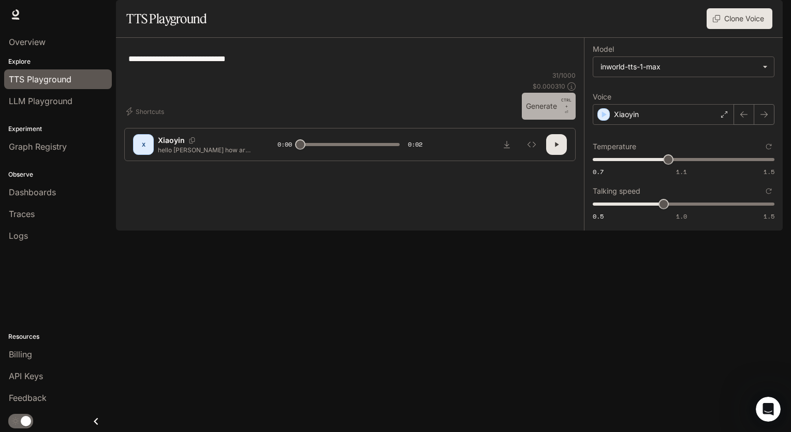
click at [559, 120] on button "Generate CTRL + ⏎" at bounding box center [549, 106] width 54 height 27
type input "*"
click at [56, 229] on div "Logs" at bounding box center [58, 235] width 98 height 12
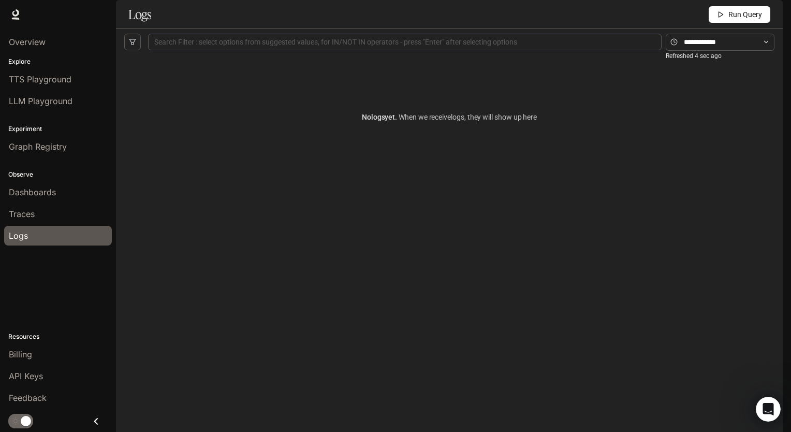
click at [188, 50] on div "Search Filter : select options from suggested values, for IN/NOT IN operators -…" at bounding box center [404, 42] width 513 height 17
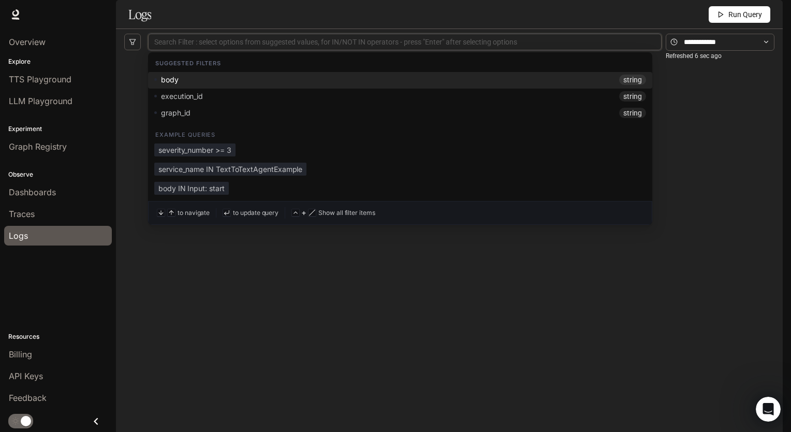
click at [234, 85] on div "body string" at bounding box center [400, 80] width 492 height 10
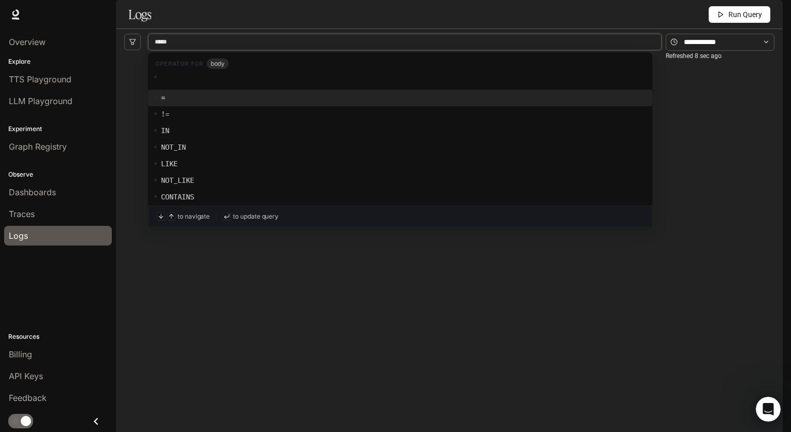
click at [216, 102] on div "=" at bounding box center [400, 97] width 492 height 10
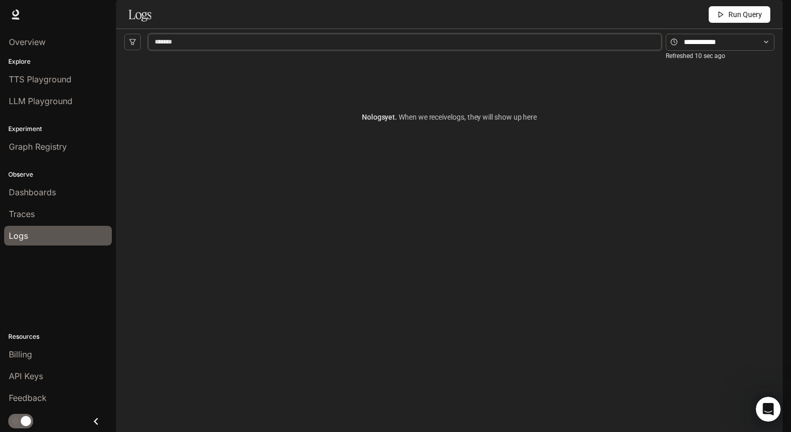
click at [221, 46] on div "****** body =" at bounding box center [405, 42] width 508 height 7
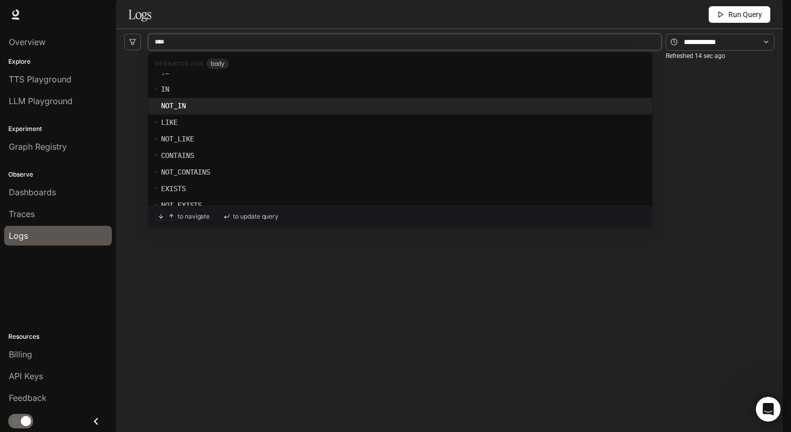
scroll to position [69, 0]
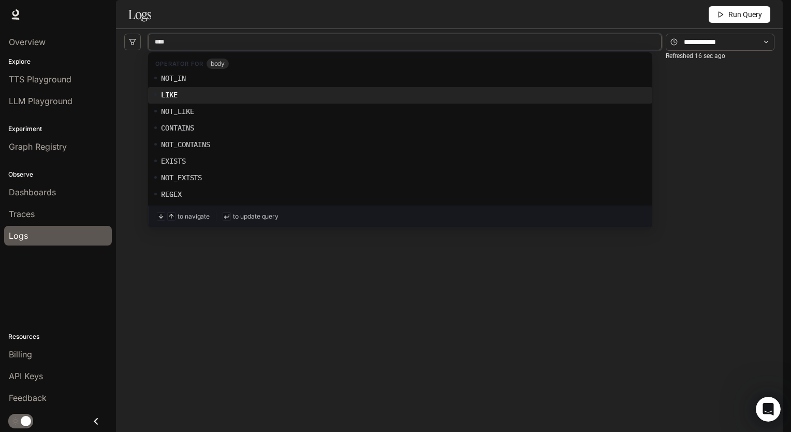
click at [220, 100] on div "LIKE" at bounding box center [400, 95] width 492 height 10
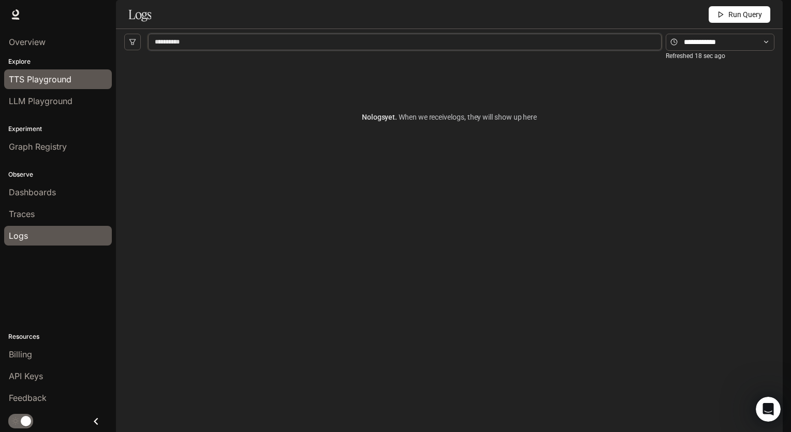
drag, startPoint x: 231, startPoint y: 67, endPoint x: 93, endPoint y: 72, distance: 138.3
click at [116, 72] on main "Portal Overview Explore TTS Playground LLM Playground Experiment Graph Registry…" at bounding box center [449, 220] width 667 height 441
click at [195, 46] on div "********* body LIKE" at bounding box center [405, 42] width 508 height 7
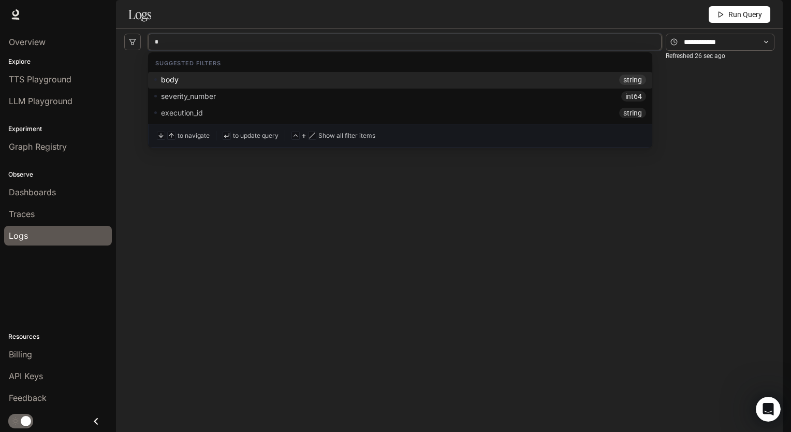
click at [215, 85] on div "body string" at bounding box center [400, 80] width 492 height 10
type input "****"
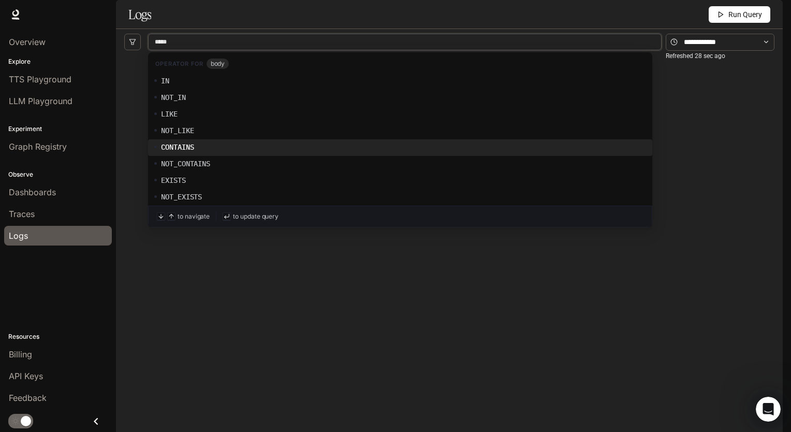
scroll to position [83, 0]
click at [232, 152] on div "EXISTS" at bounding box center [400, 147] width 492 height 10
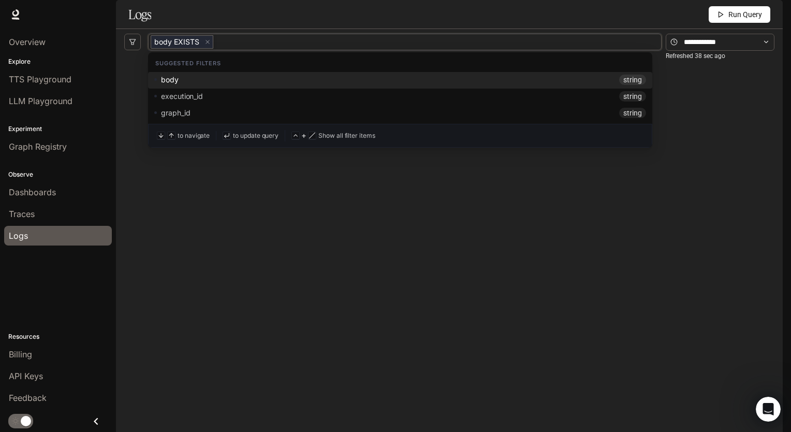
click at [225, 85] on div "body string" at bounding box center [400, 80] width 492 height 10
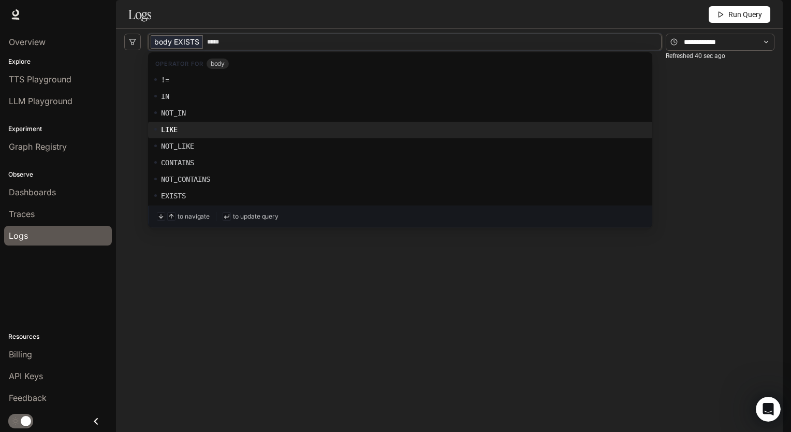
scroll to position [69, 0]
click at [230, 133] on div "CONTAINS" at bounding box center [400, 128] width 492 height 10
type input "**********"
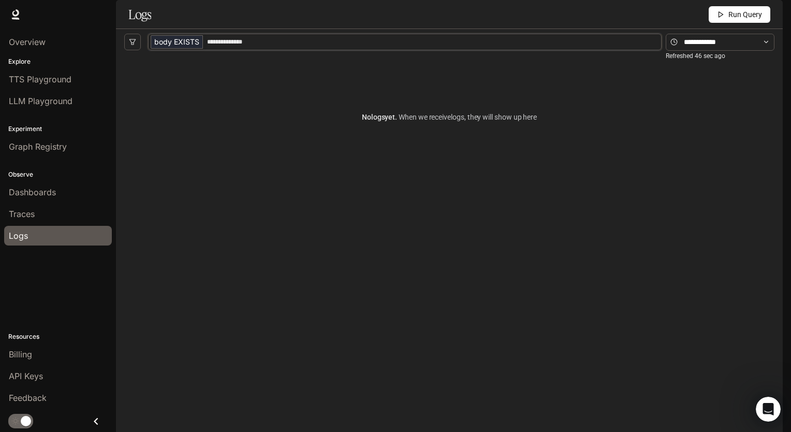
click at [750, 20] on span "Run Query" at bounding box center [745, 14] width 34 height 11
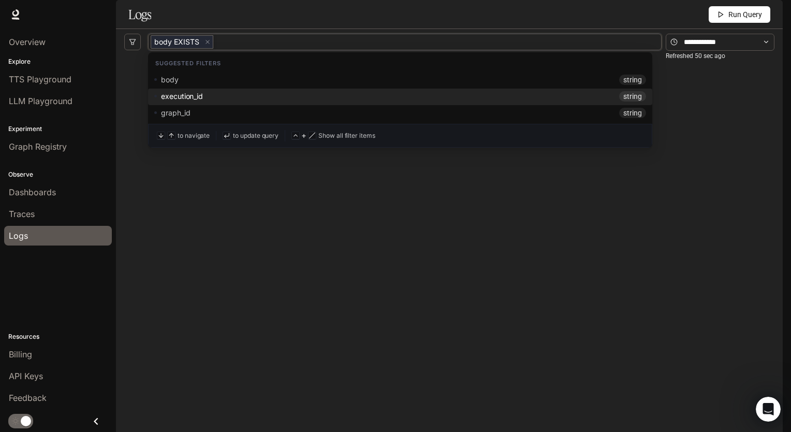
click at [243, 101] on div "execution_id string" at bounding box center [400, 96] width 492 height 10
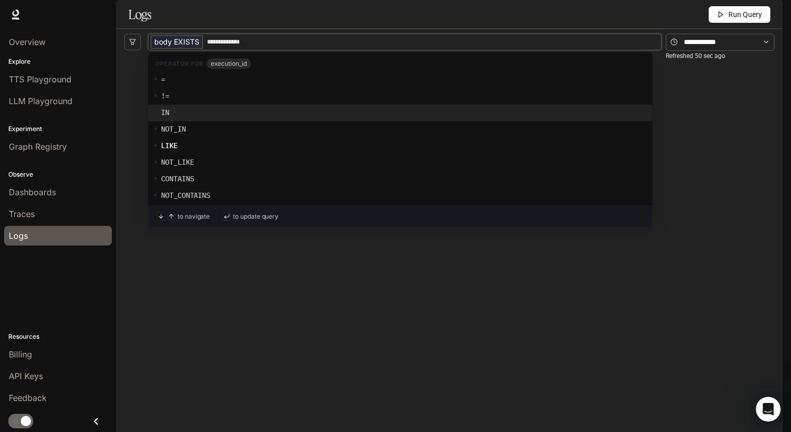
scroll to position [34, 0]
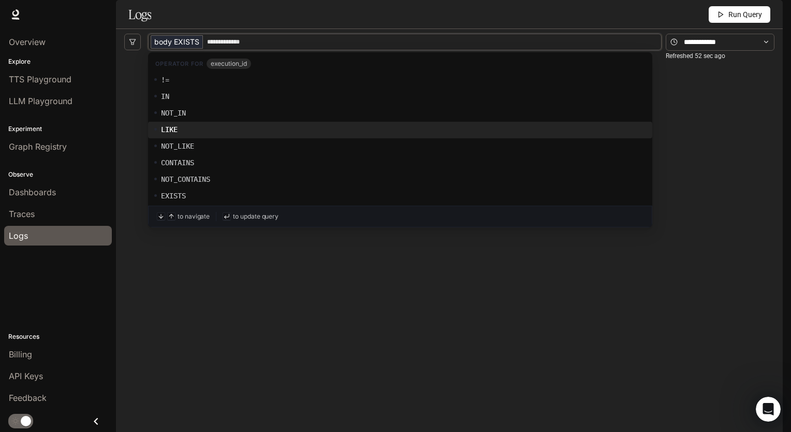
click at [230, 135] on div "LIKE" at bounding box center [400, 129] width 492 height 10
type input "**********"
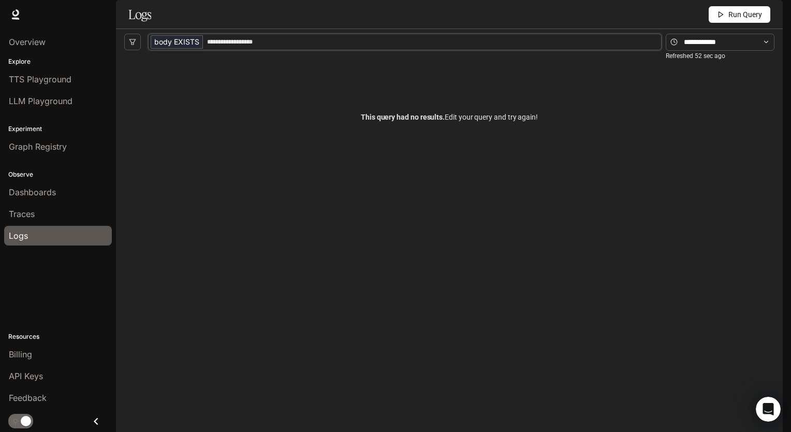
click at [732, 20] on span "Run Query" at bounding box center [745, 14] width 34 height 11
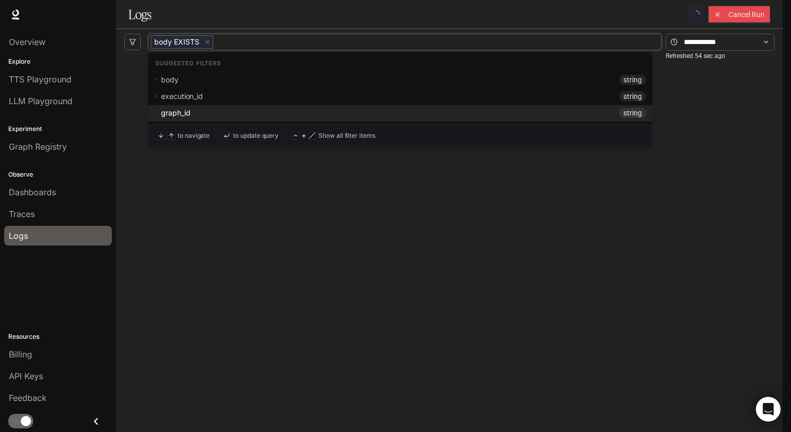
click at [254, 118] on div "graph_id string" at bounding box center [400, 113] width 492 height 10
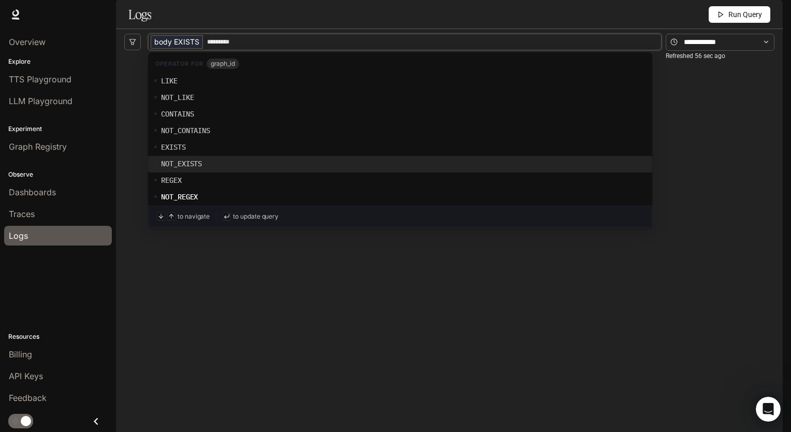
scroll to position [47, 0]
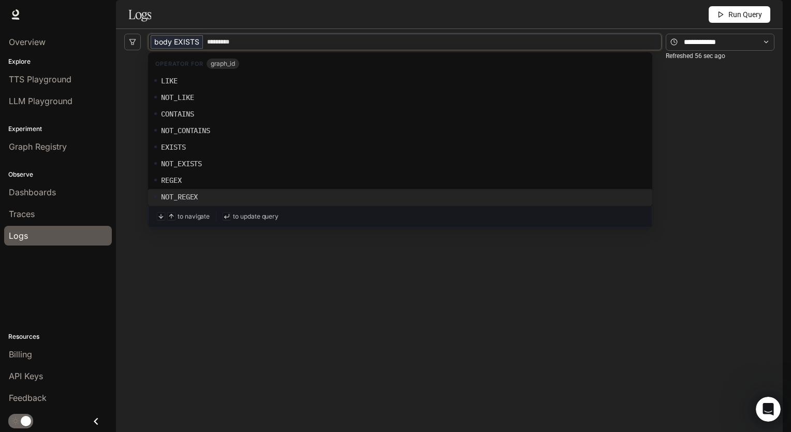
click at [245, 189] on div "NOT_REGEX" at bounding box center [400, 197] width 504 height 17
type input "**********"
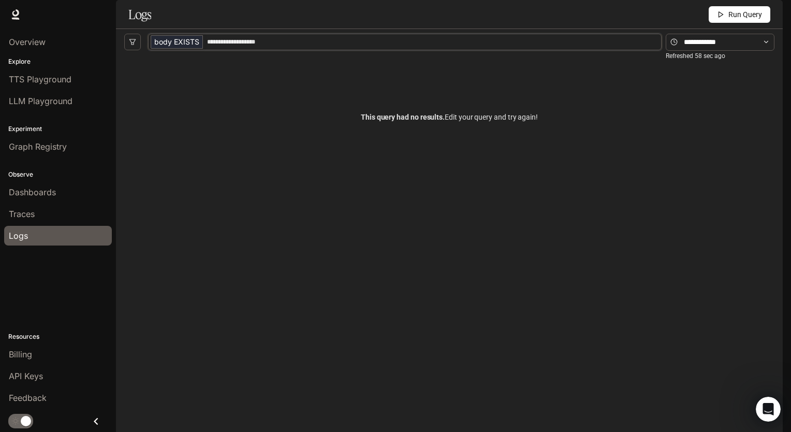
scroll to position [0, 0]
click at [735, 48] on input "text" at bounding box center [720, 41] width 72 height 11
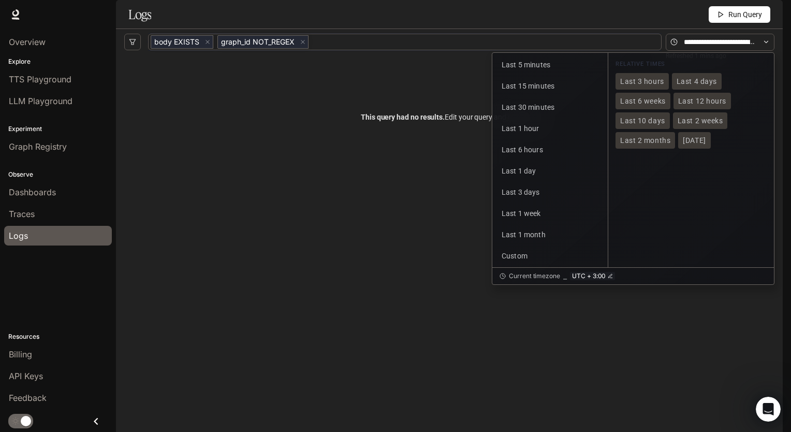
click at [238, 281] on div "This query had no results. Edit your query and try again!" at bounding box center [449, 226] width 650 height 343
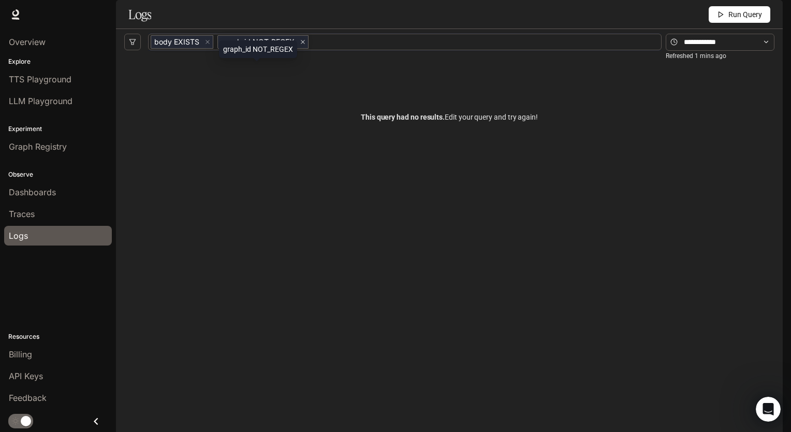
click at [303, 44] on icon "close" at bounding box center [303, 42] width 4 height 4
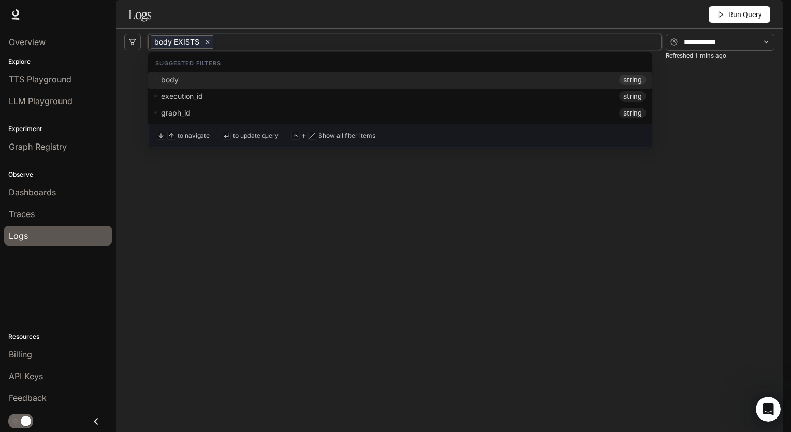
click at [208, 45] on icon "close" at bounding box center [207, 41] width 5 height 5
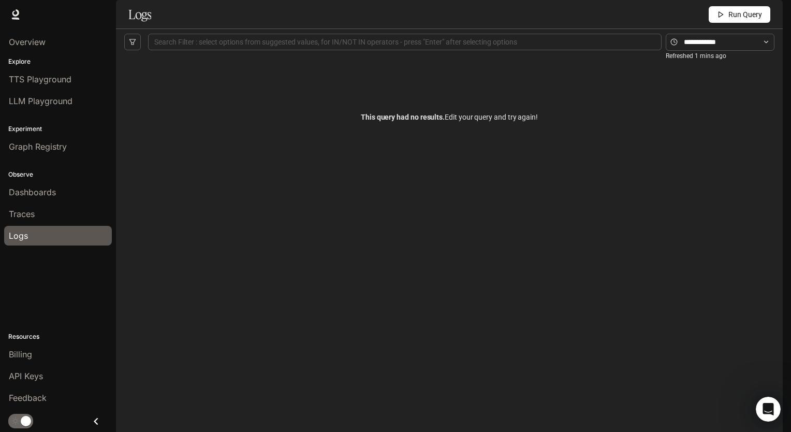
click at [66, 214] on div "Traces" at bounding box center [58, 214] width 98 height 12
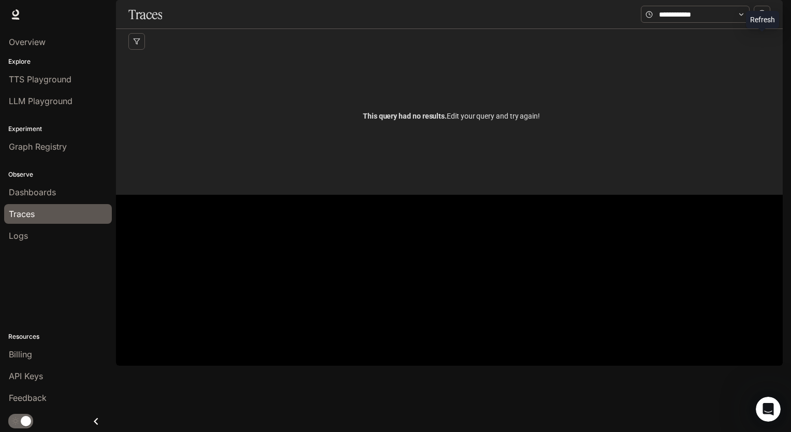
click at [758, 22] on button "button" at bounding box center [762, 14] width 17 height 17
click at [719, 16] on span "Documentation" at bounding box center [720, 14] width 51 height 13
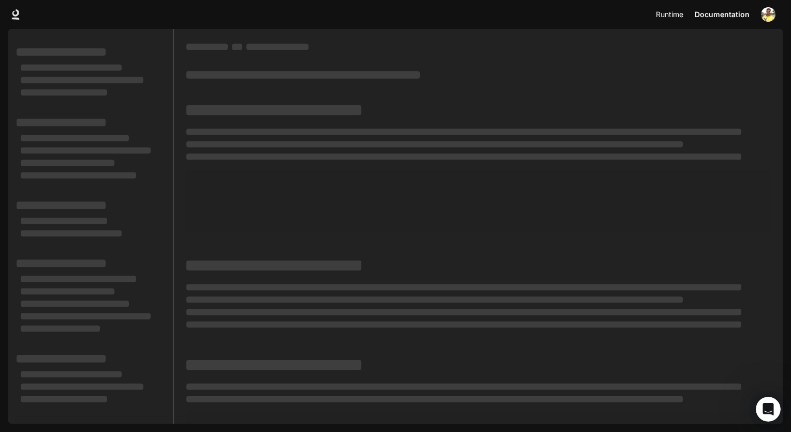
click at [669, 18] on span "Runtime" at bounding box center [669, 14] width 27 height 13
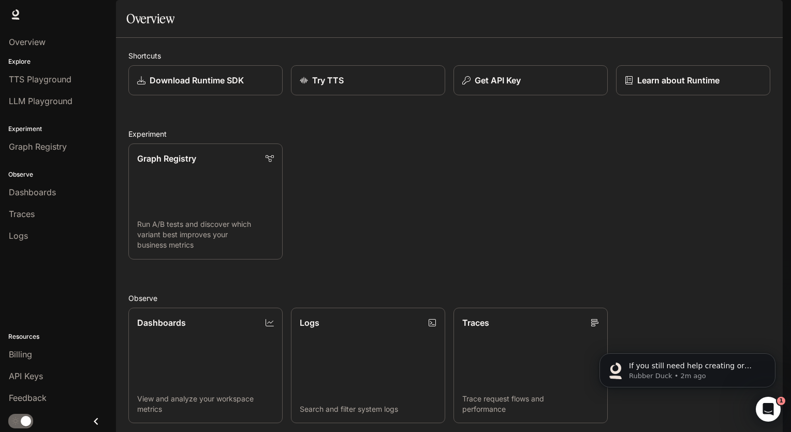
scroll to position [609, 0]
click at [761, 408] on icon "Open Intercom Messenger" at bounding box center [766, 407] width 17 height 17
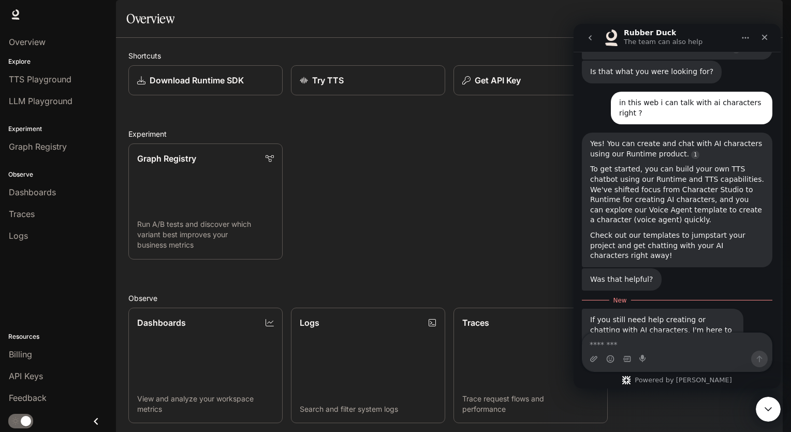
scroll to position [626, 0]
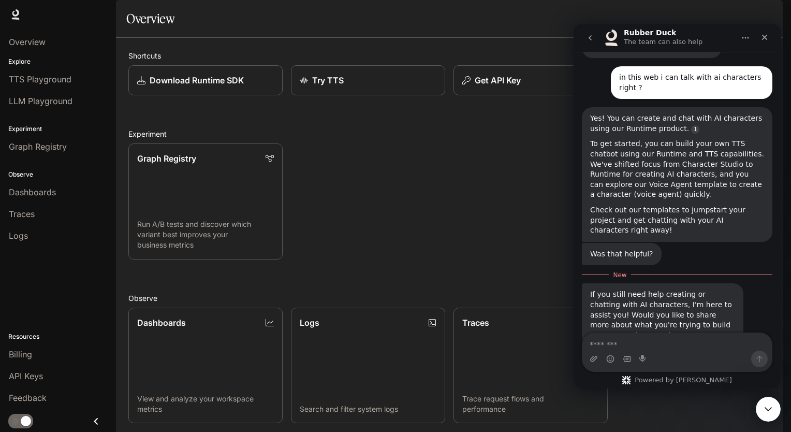
click at [657, 347] on textarea "Message…" at bounding box center [676, 342] width 189 height 18
type textarea "**********"
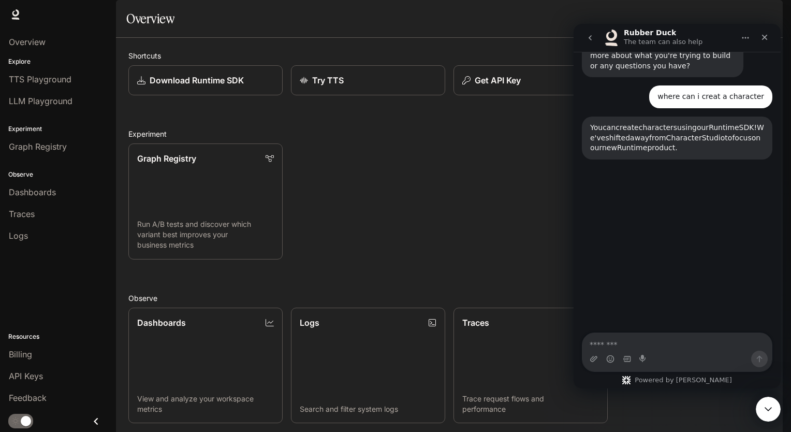
scroll to position [879, 0]
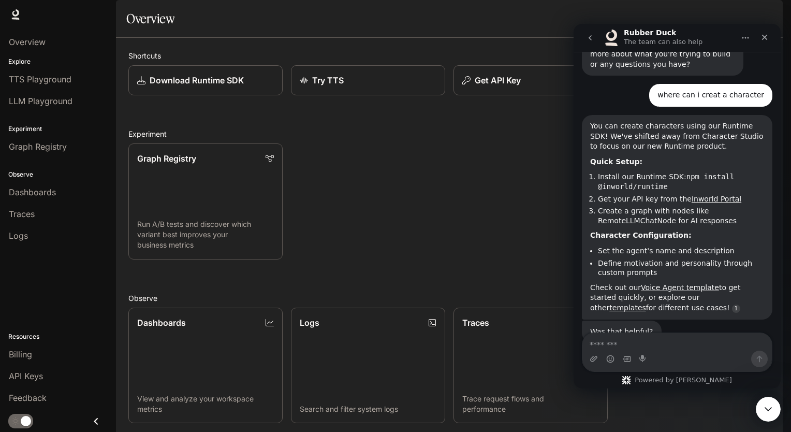
click at [626, 344] on textarea "Message…" at bounding box center [676, 342] width 189 height 18
type textarea "**********"
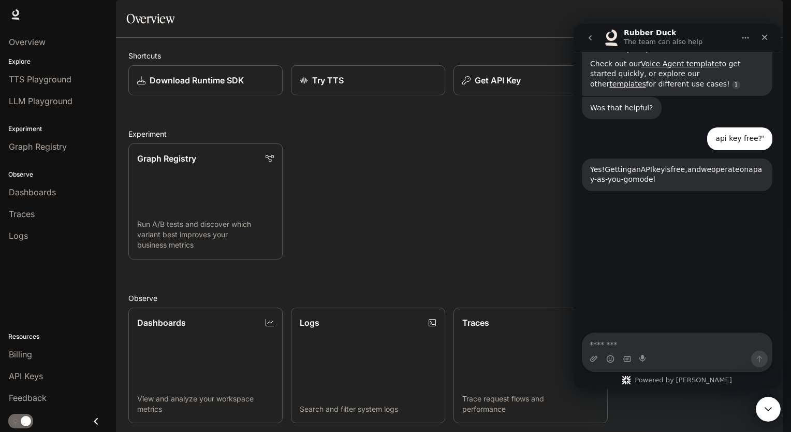
scroll to position [1147, 0]
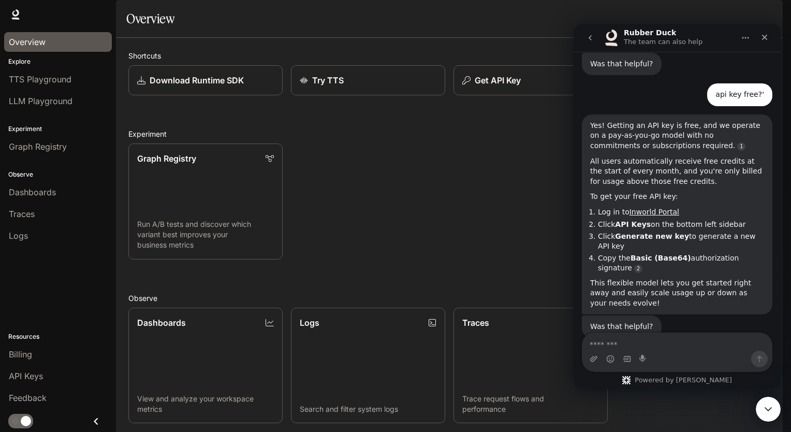
click at [24, 38] on span "Overview" at bounding box center [27, 42] width 37 height 12
click at [188, 86] on p "Download Runtime SDK" at bounding box center [196, 80] width 95 height 12
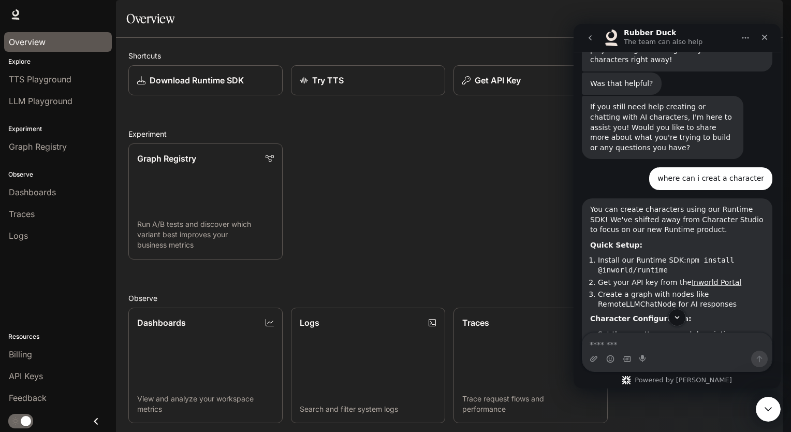
scroll to position [836, 0]
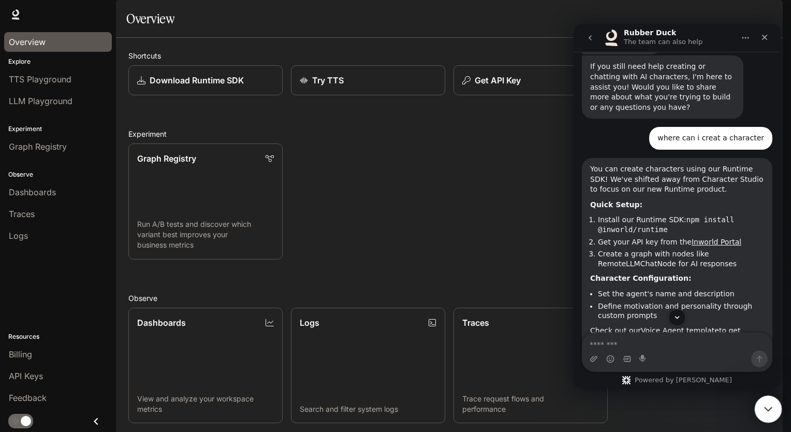
click at [765, 409] on icon "Close Intercom Messenger" at bounding box center [766, 407] width 12 height 12
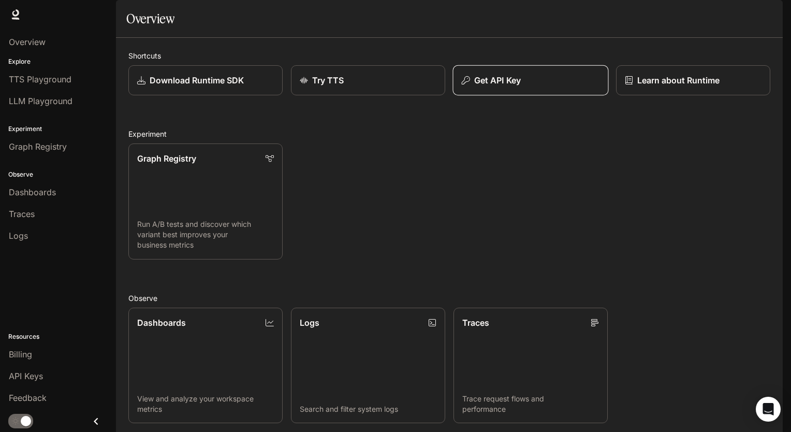
click at [521, 86] on div "Get API Key" at bounding box center [531, 80] width 138 height 12
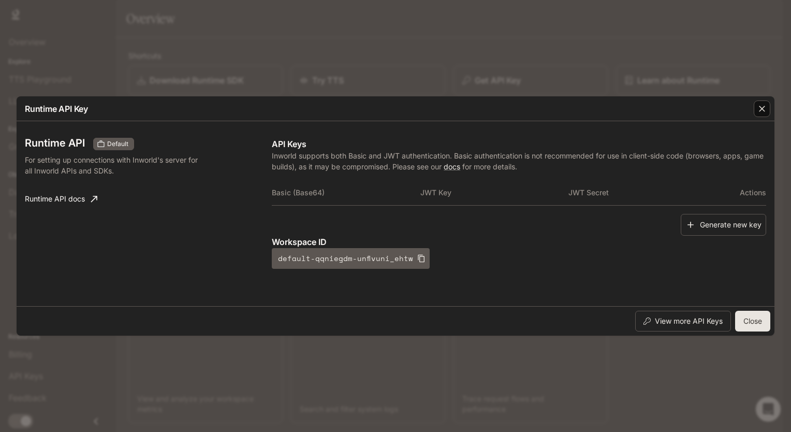
click at [757, 109] on icon "button" at bounding box center [762, 109] width 10 height 10
